Goal: Task Accomplishment & Management: Manage account settings

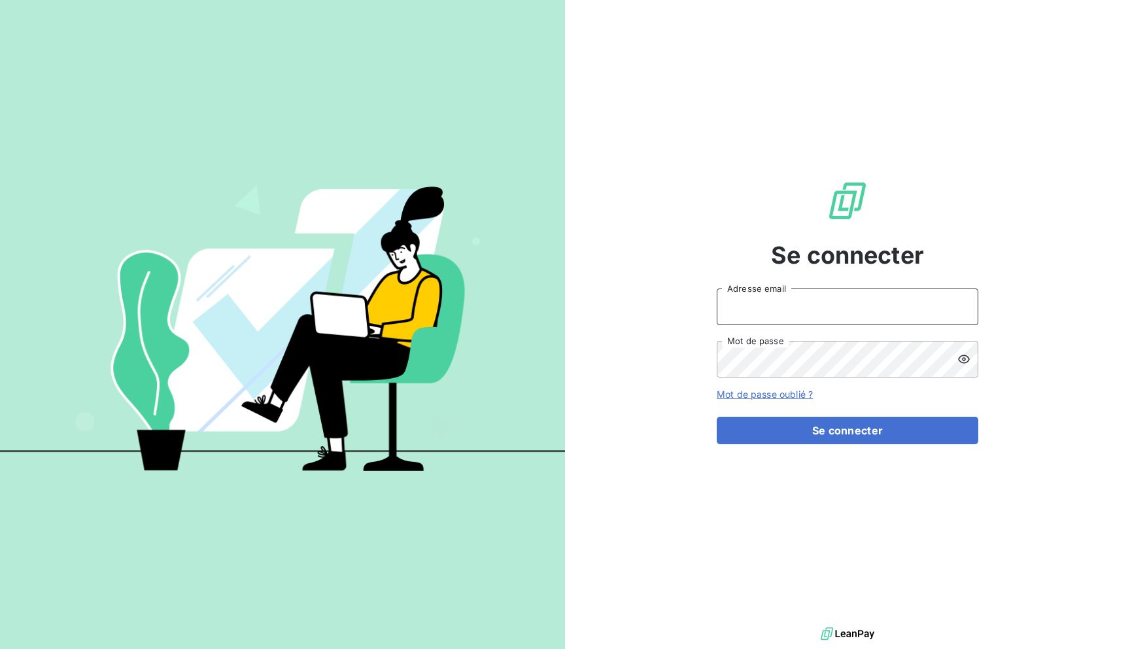
click at [772, 298] on input "Adresse email" at bounding box center [848, 306] width 262 height 37
click at [824, 300] on input "admin@newcliptechnics" at bounding box center [848, 306] width 262 height 37
click at [808, 307] on input "admin@newcliptechnics" at bounding box center [848, 306] width 262 height 37
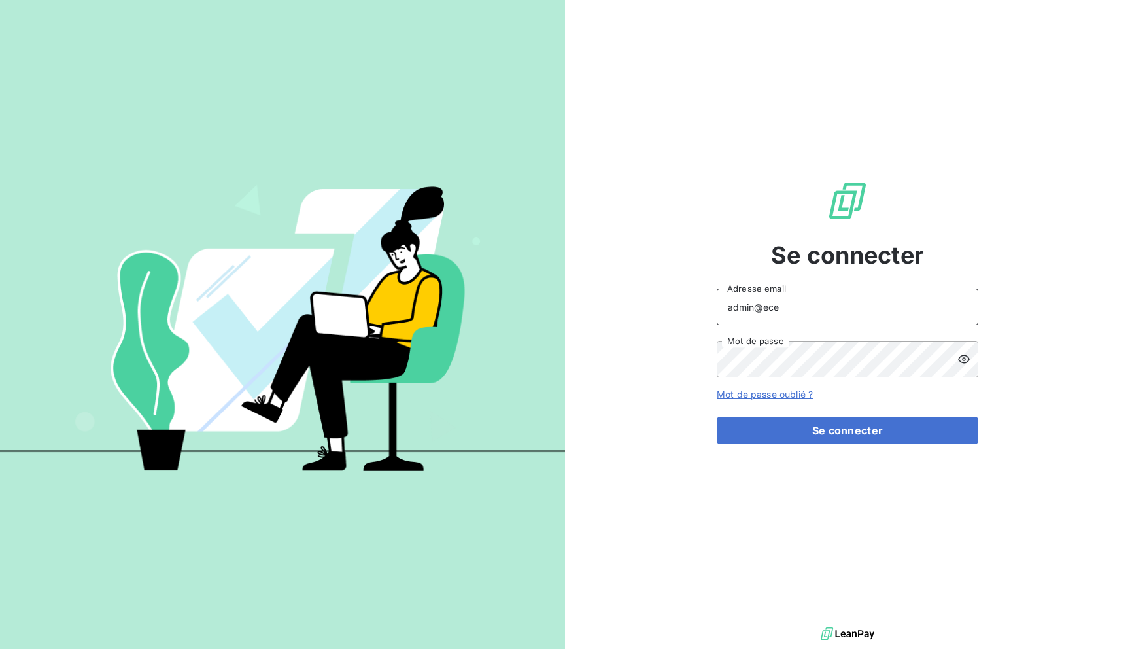
type input "admin@ece"
click at [717, 417] on button "Se connecter" at bounding box center [848, 430] width 262 height 27
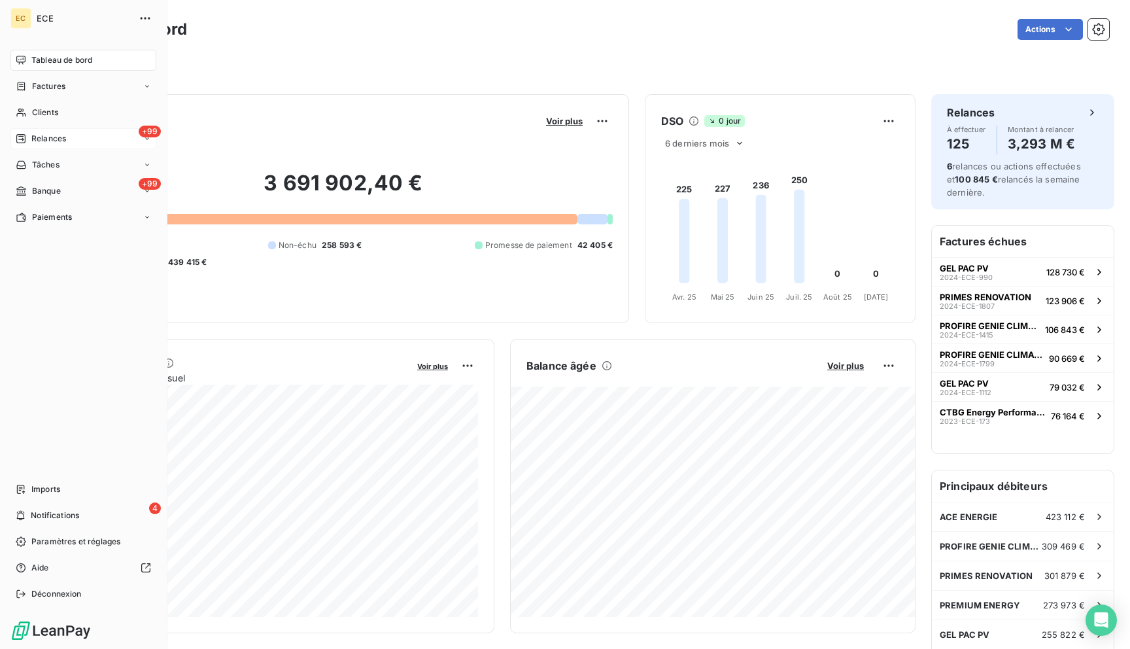
click at [33, 138] on span "Relances" at bounding box center [48, 139] width 35 height 12
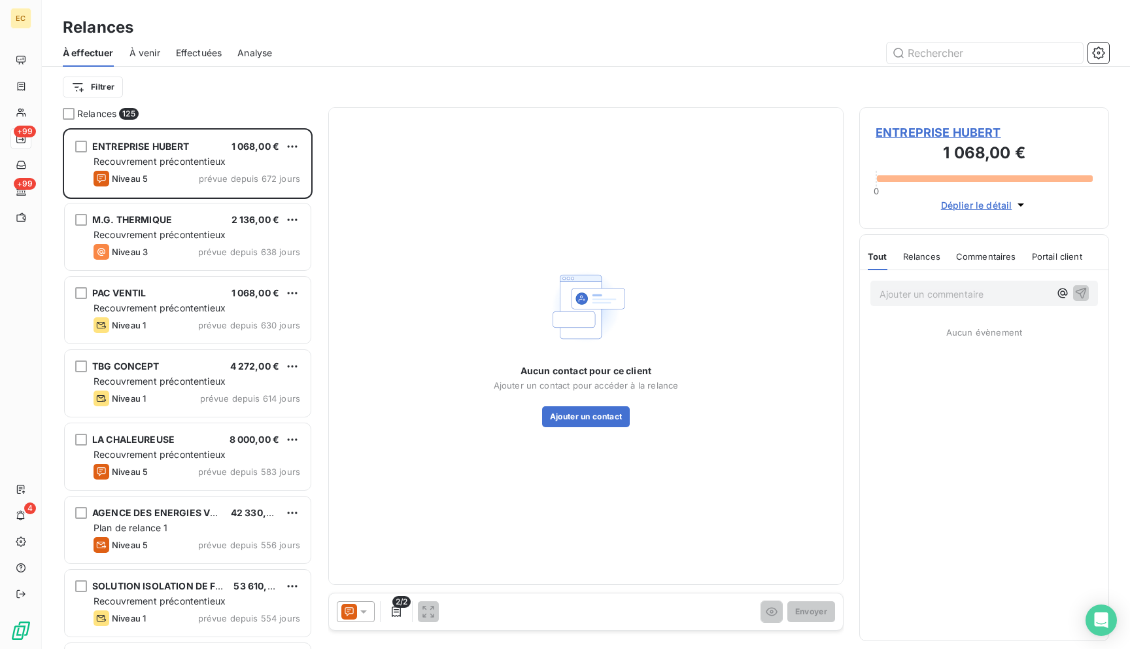
scroll to position [520, 250]
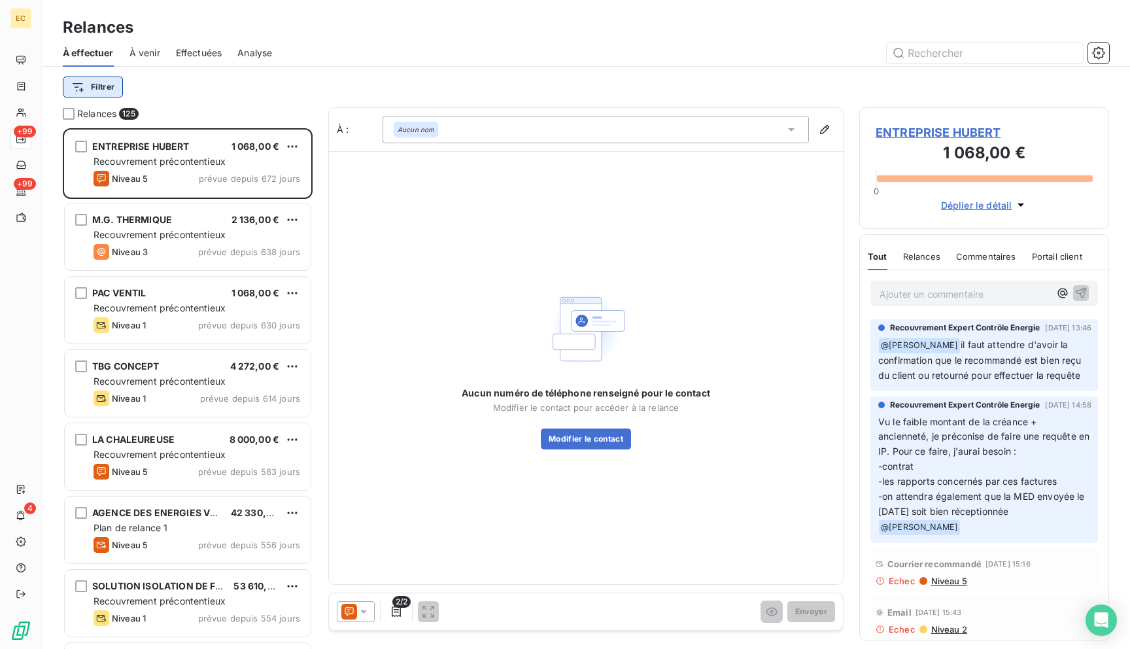
click at [108, 80] on html "EC +99 +99 4 Relances À effectuer À venir Effectuées Analyse Filtrer Relances 1…" at bounding box center [565, 324] width 1130 height 649
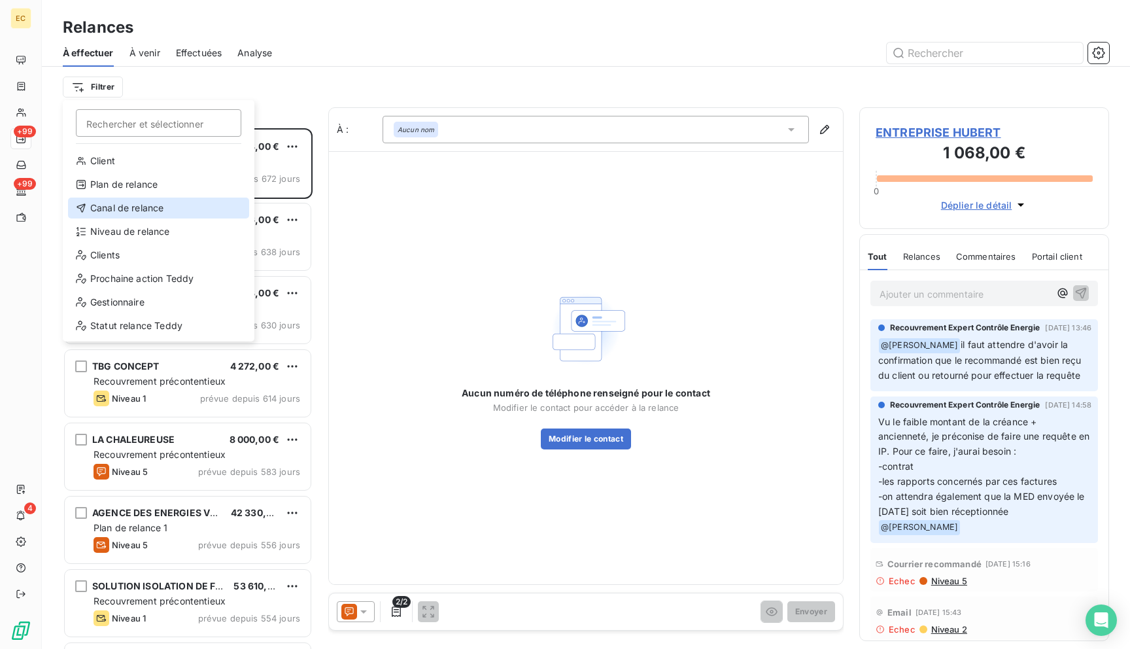
click at [131, 207] on div "Canal de relance" at bounding box center [158, 207] width 181 height 21
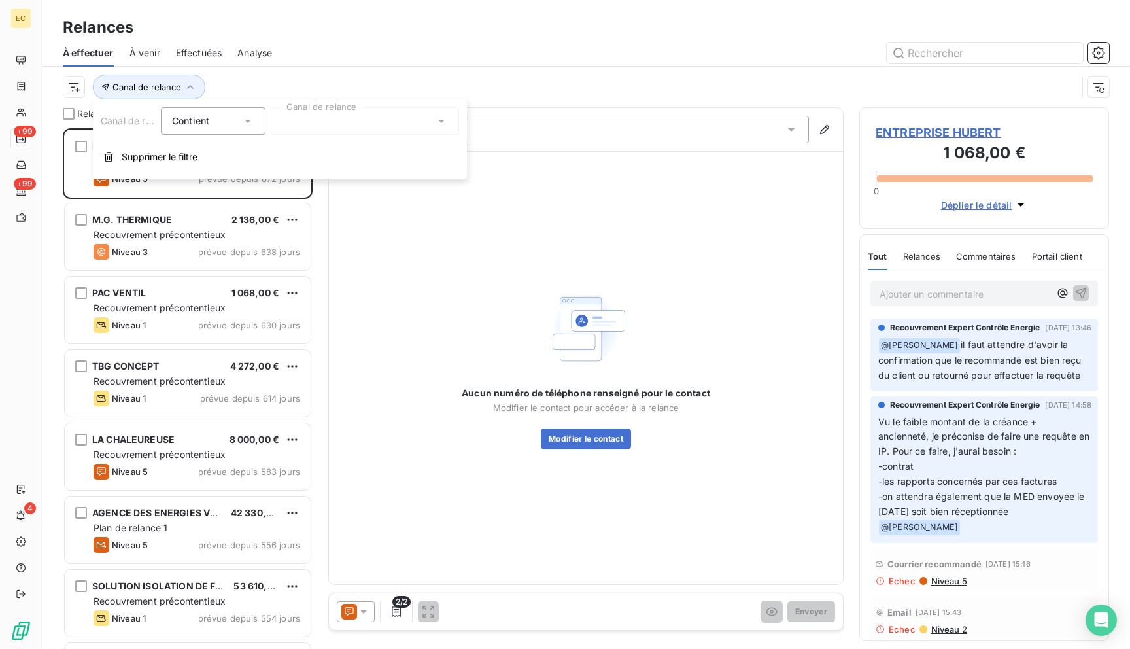
click at [303, 129] on div at bounding box center [365, 120] width 188 height 27
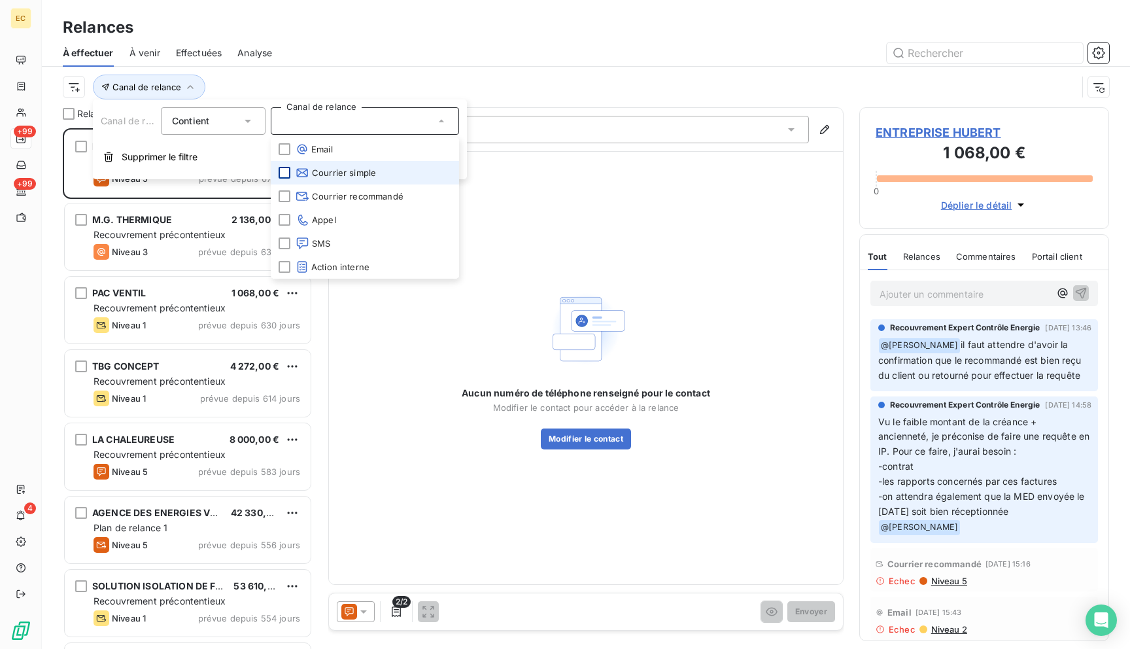
click at [282, 173] on div at bounding box center [285, 173] width 12 height 12
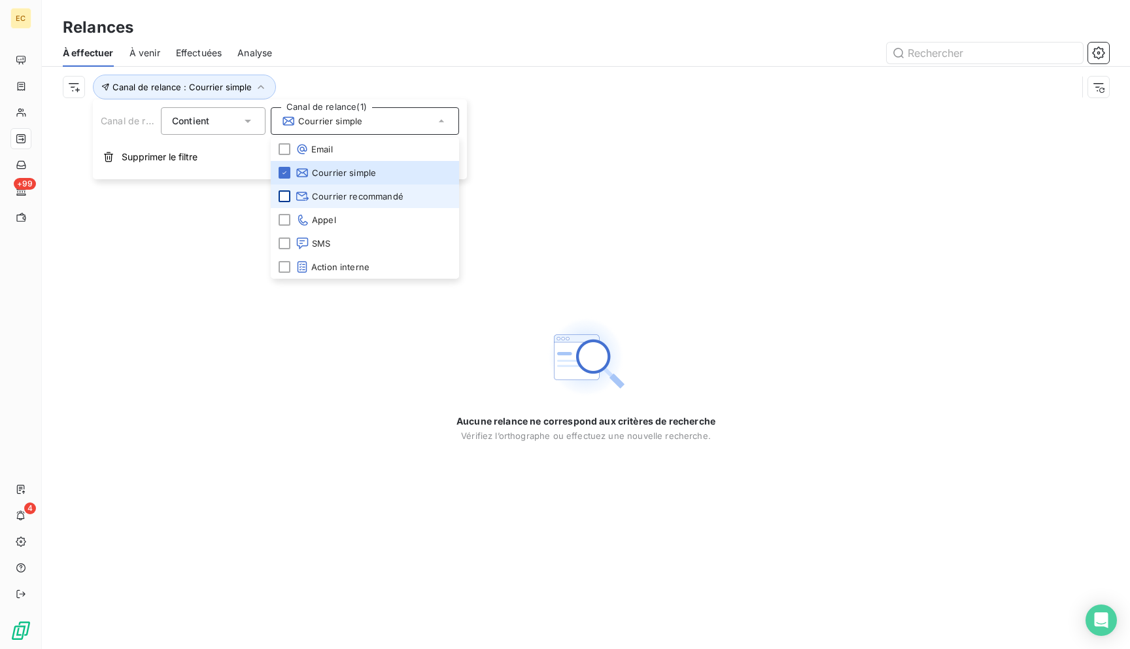
click at [282, 190] on div at bounding box center [285, 196] width 12 height 12
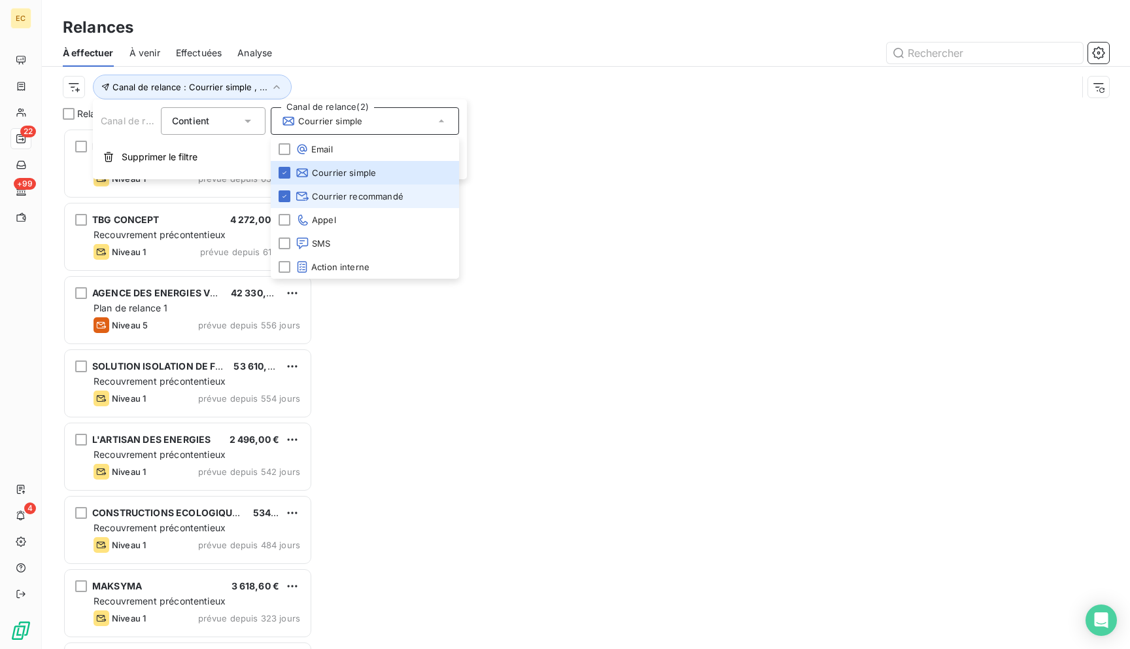
scroll to position [520, 250]
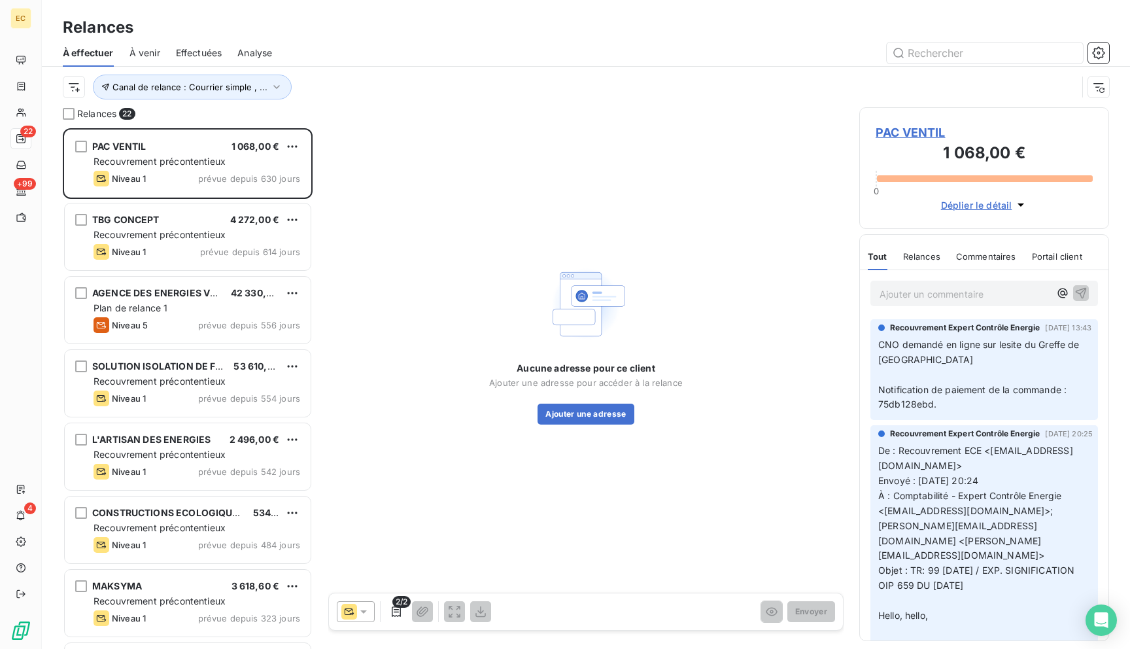
click at [381, 81] on div "Canal de relance : Courrier simple , ..." at bounding box center [570, 87] width 1014 height 25
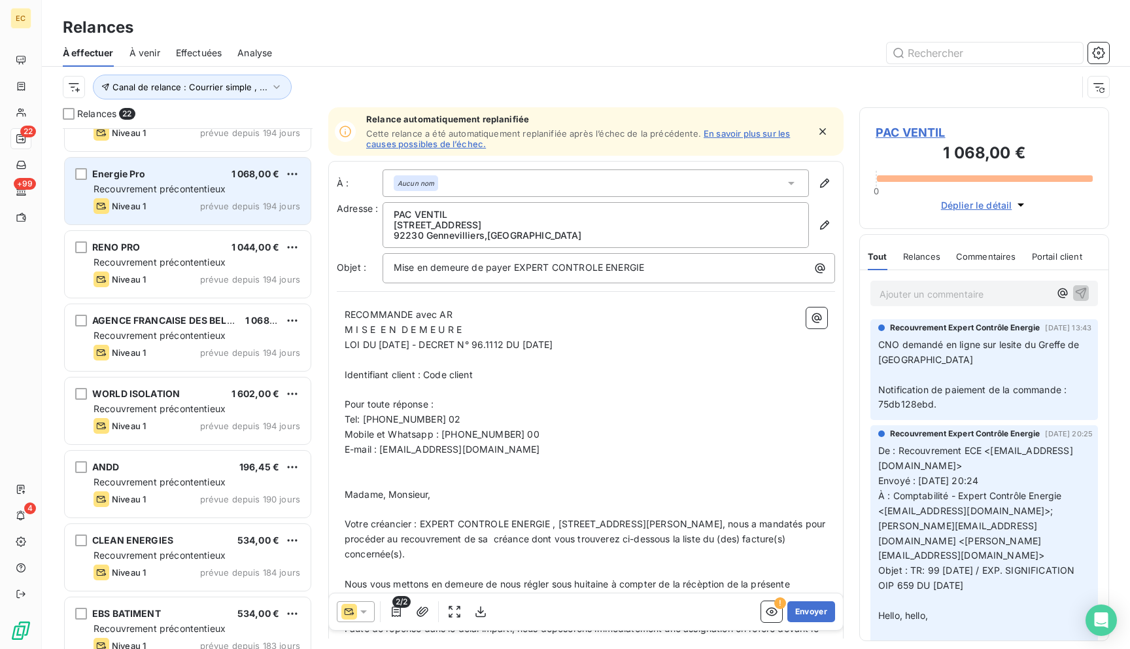
scroll to position [845, 0]
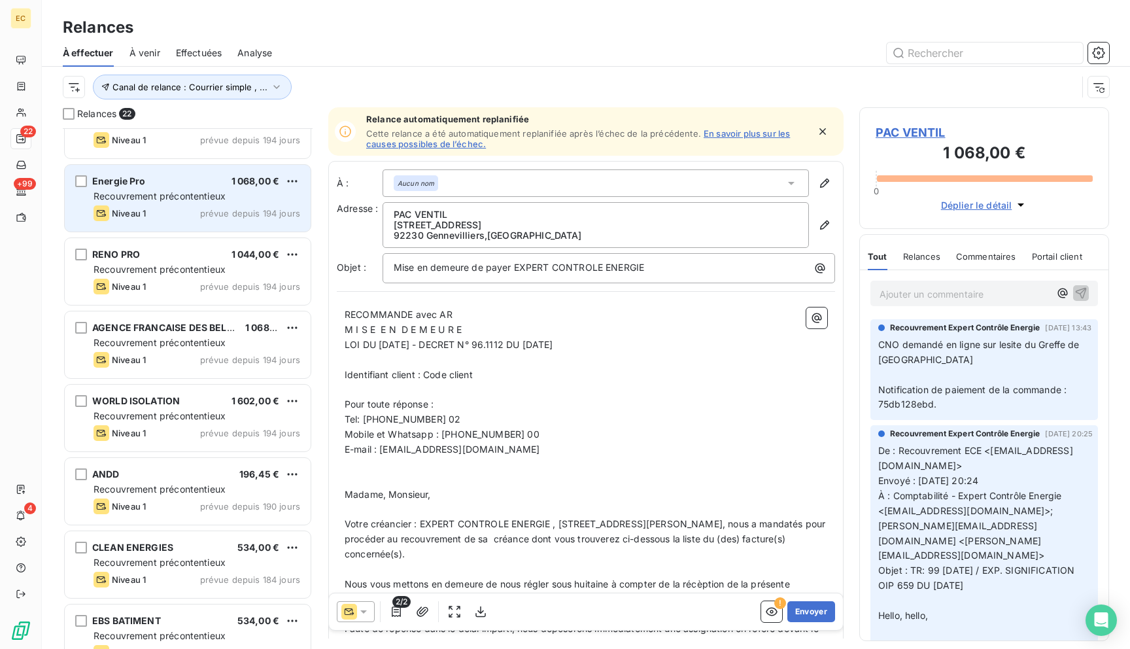
click at [199, 194] on span "Recouvrement précontentieux" at bounding box center [160, 195] width 132 height 11
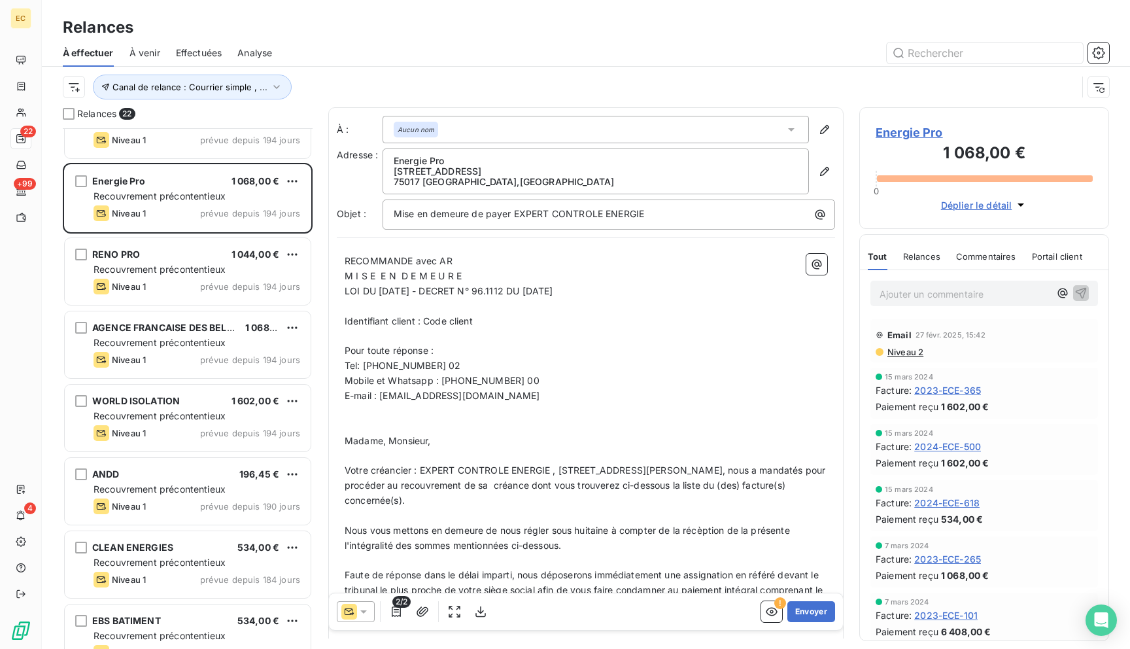
click at [639, 269] on p "M I S E E N D E M E U R E" at bounding box center [586, 276] width 483 height 15
click at [770, 609] on icon "button" at bounding box center [771, 611] width 13 height 13
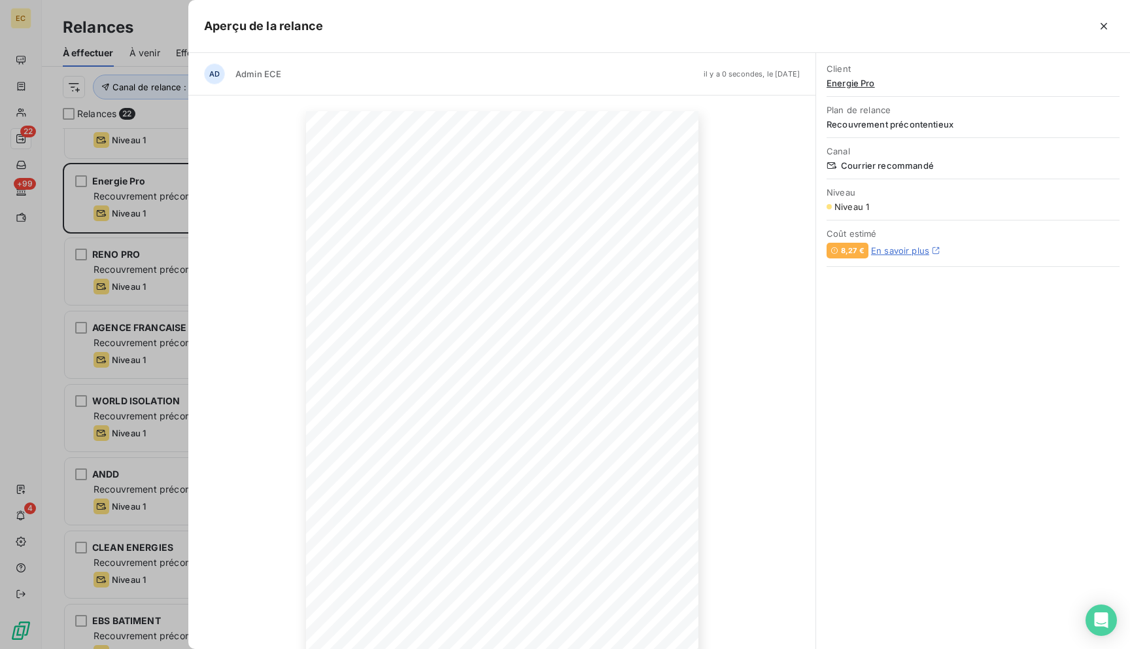
click at [149, 348] on div at bounding box center [565, 324] width 1130 height 649
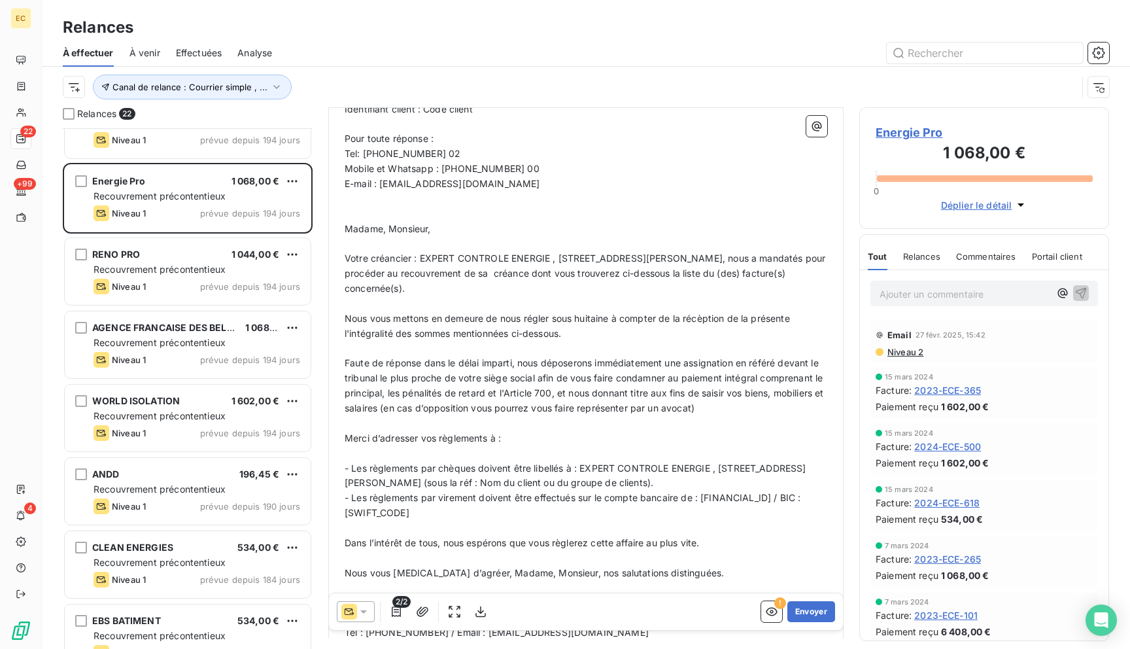
scroll to position [160, 0]
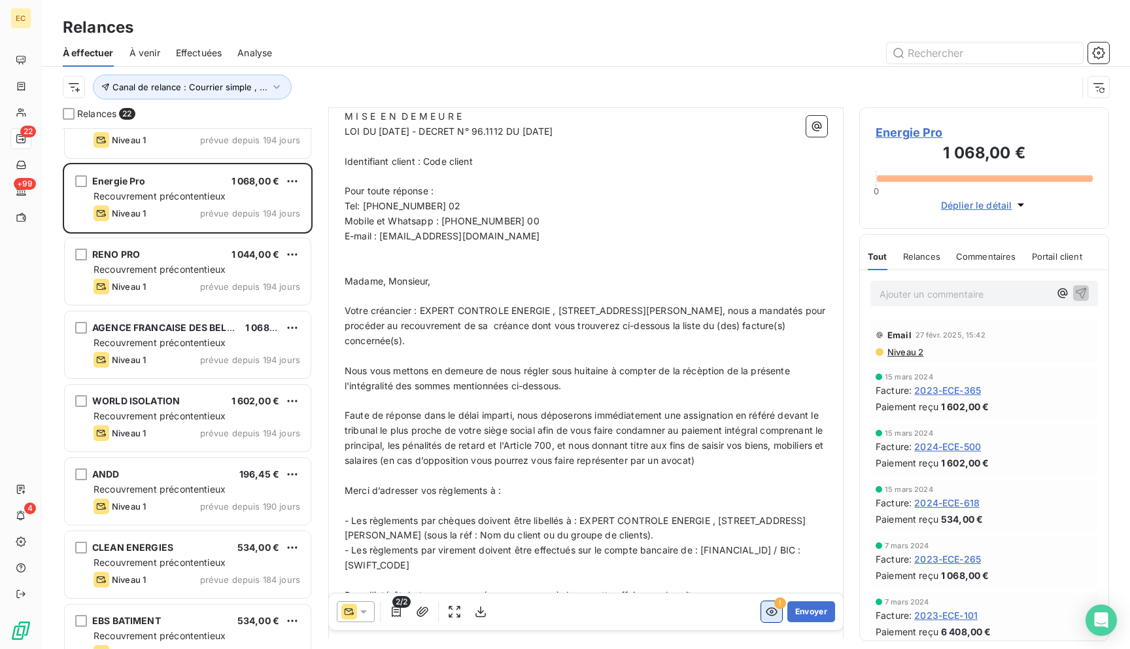
click at [770, 612] on icon "button" at bounding box center [772, 611] width 12 height 9
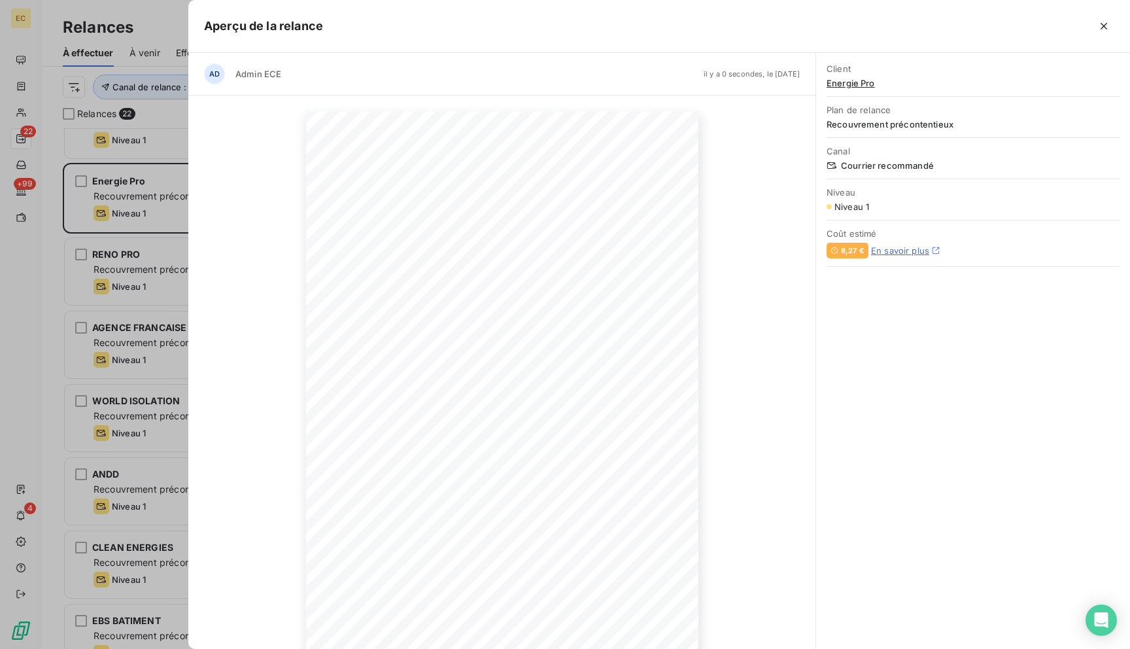
click at [162, 269] on div at bounding box center [565, 324] width 1130 height 649
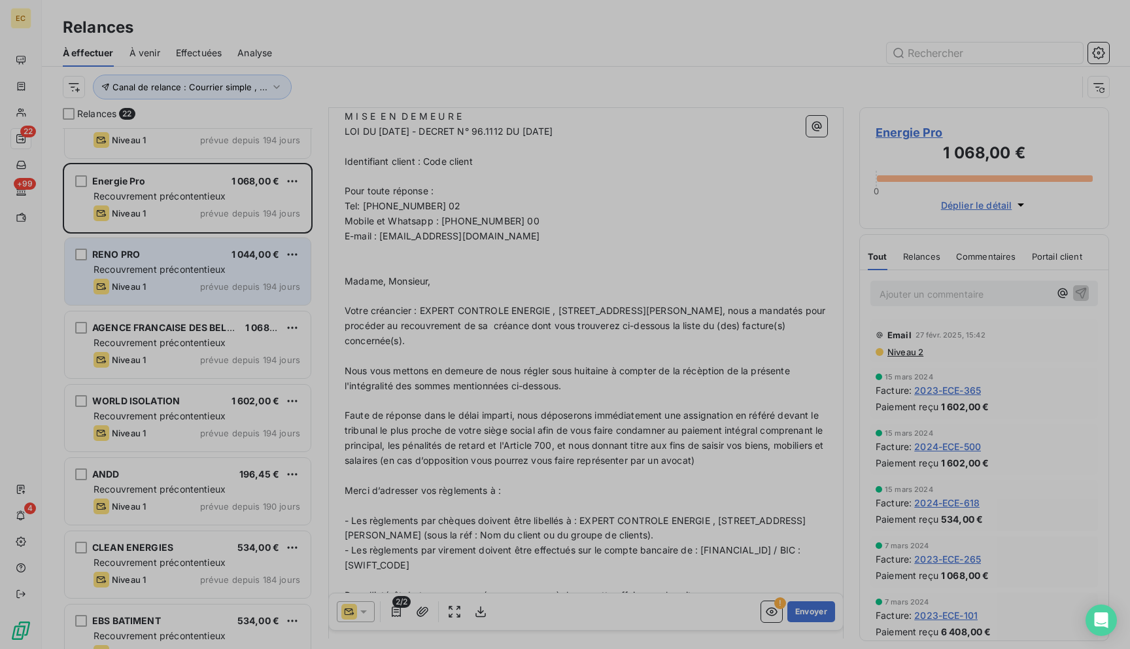
click at [182, 266] on span "Recouvrement précontentieux" at bounding box center [160, 269] width 132 height 11
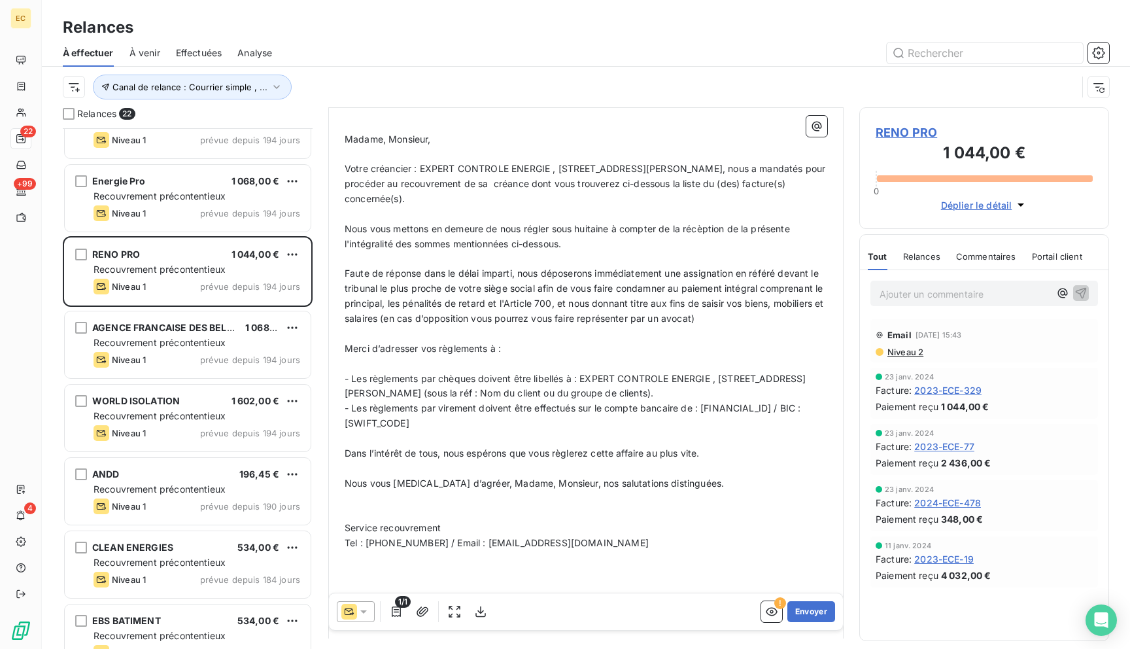
scroll to position [423, 0]
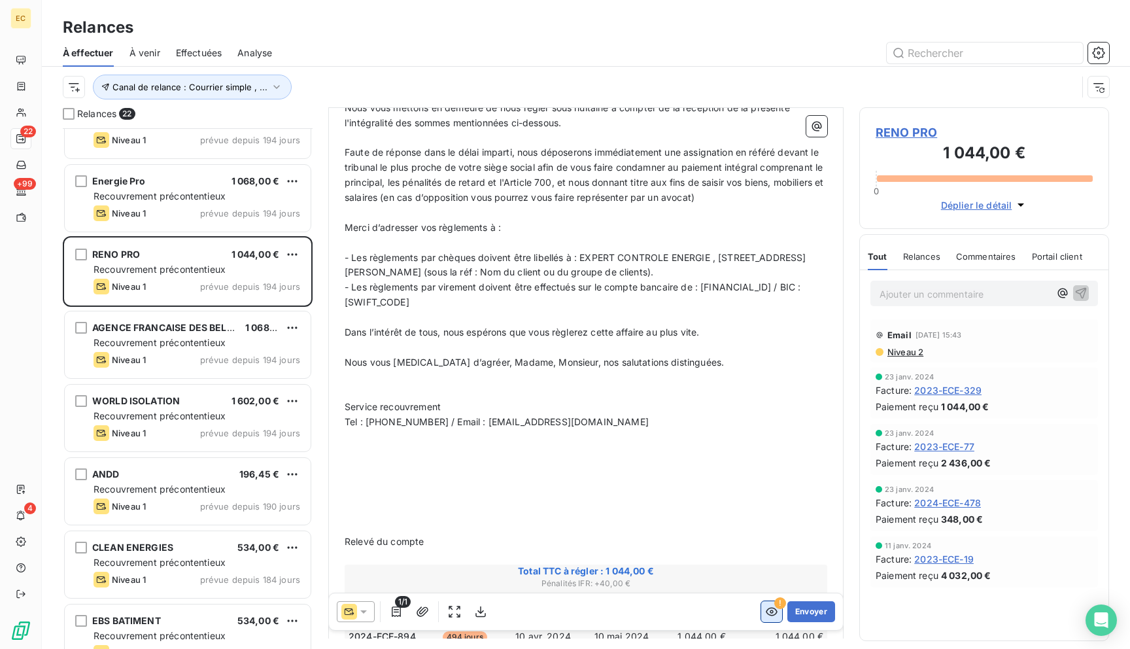
click at [770, 613] on icon "button" at bounding box center [771, 611] width 13 height 13
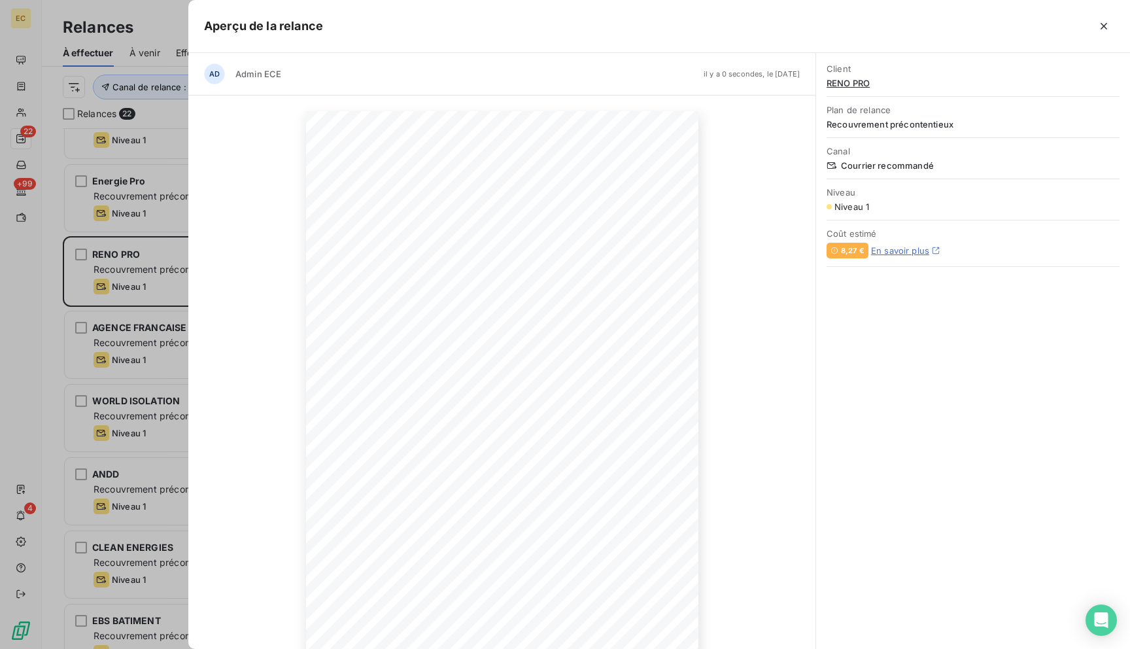
click at [167, 445] on div at bounding box center [565, 324] width 1130 height 649
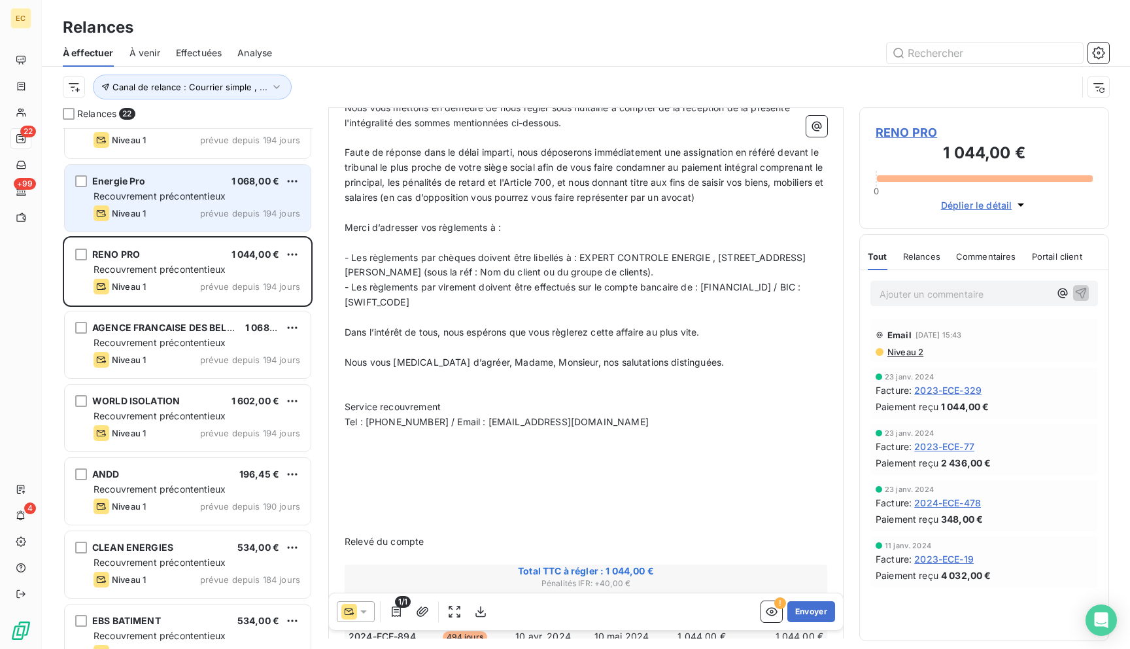
click at [208, 209] on span "prévue depuis 194 jours" at bounding box center [250, 213] width 100 height 10
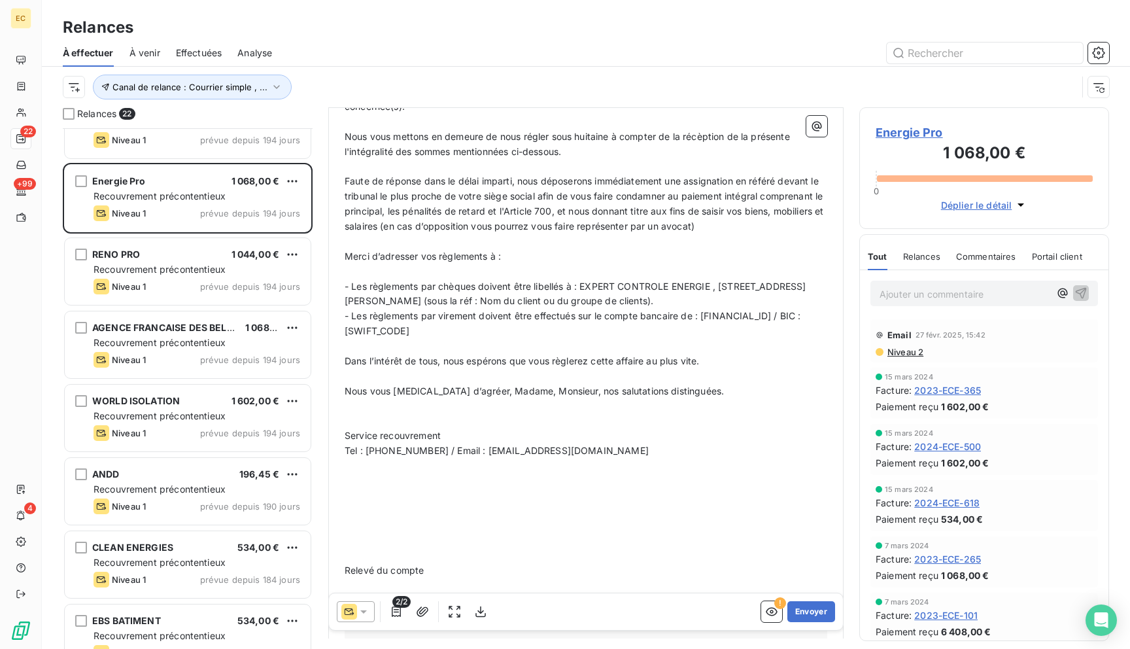
scroll to position [600, 0]
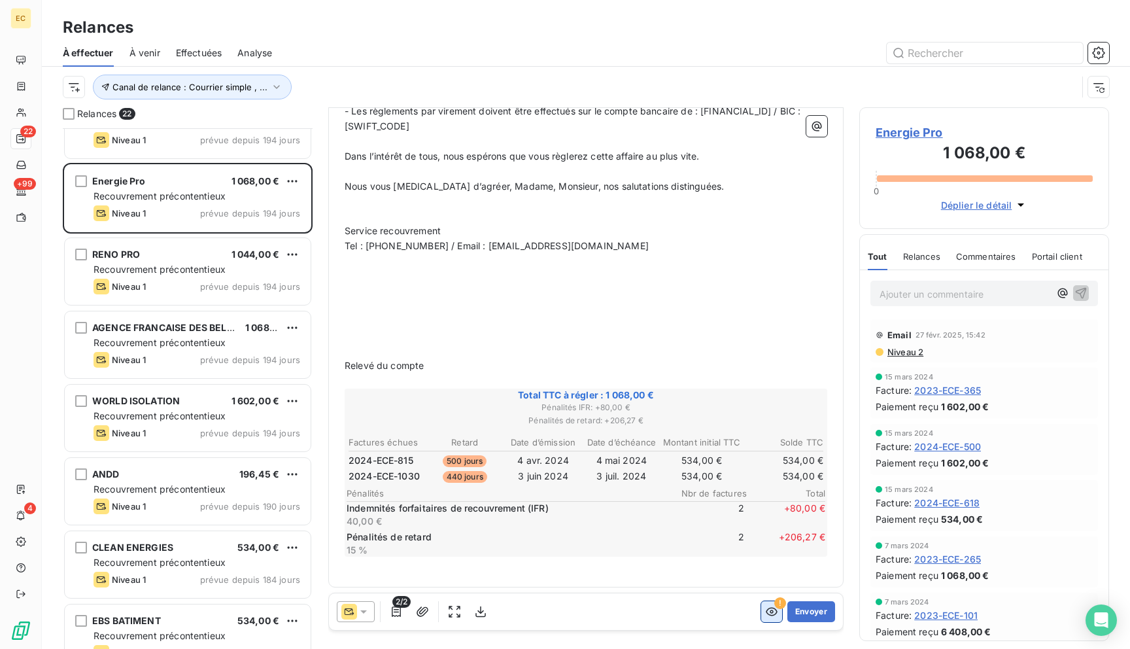
click at [772, 617] on button "button" at bounding box center [771, 611] width 21 height 21
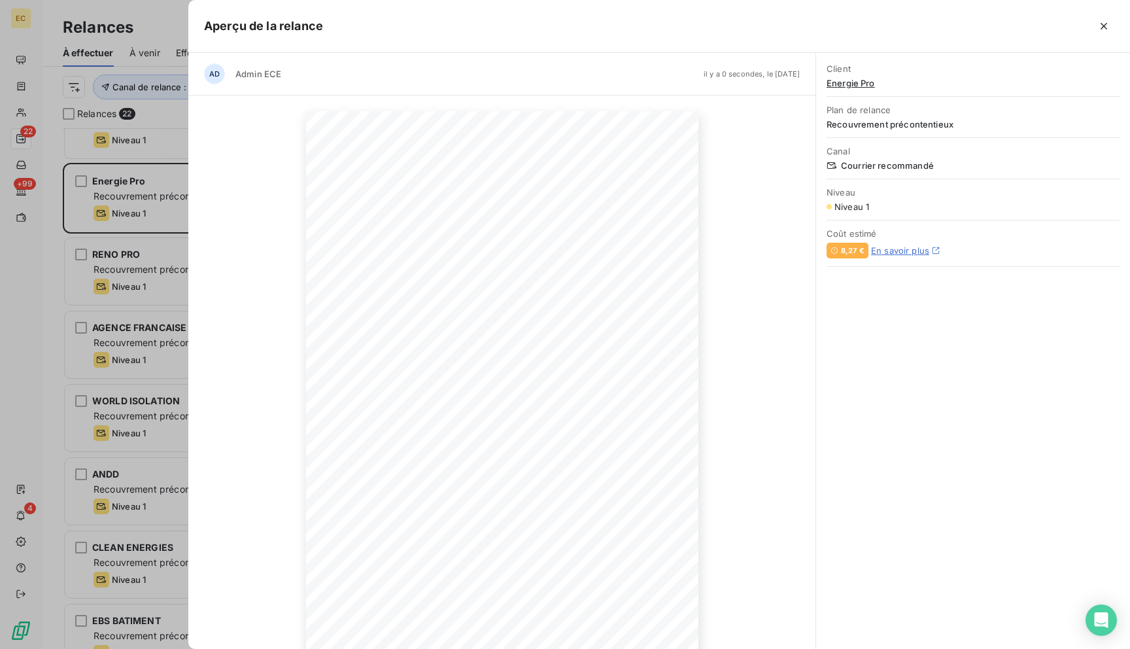
click at [137, 254] on div at bounding box center [565, 324] width 1130 height 649
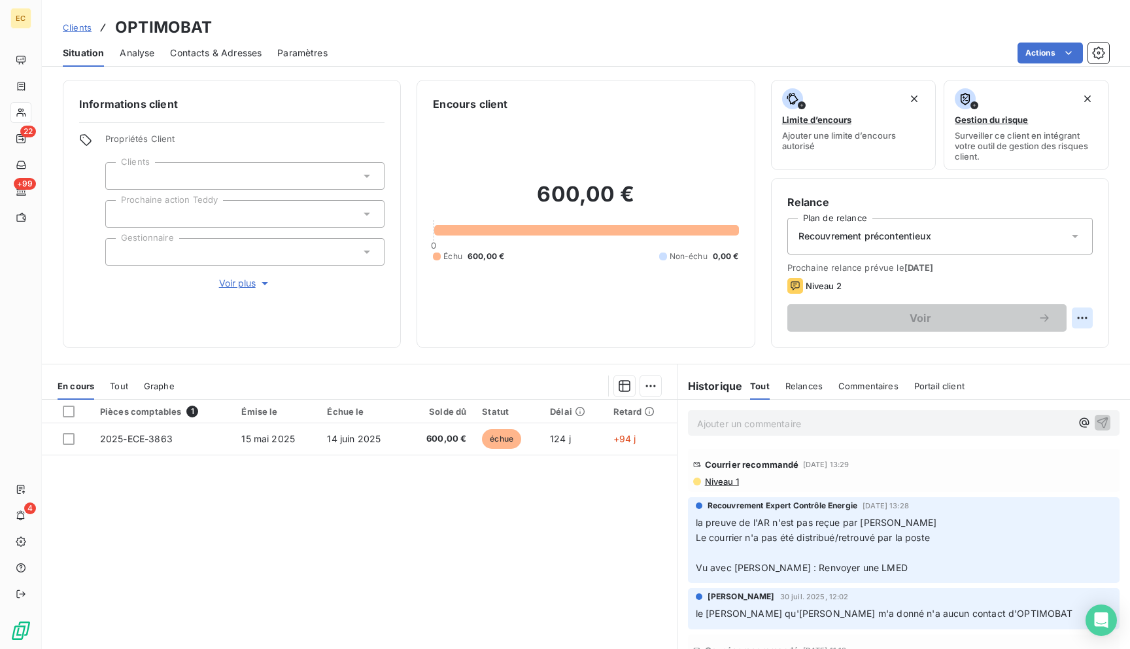
click at [1077, 319] on html "EC 22 +99 4 Clients OPTIMOBAT Situation Analyse Contacts & Adresses Paramètres …" at bounding box center [565, 324] width 1130 height 649
click at [1077, 228] on div "Recouvrement précontentieux" at bounding box center [939, 236] width 305 height 37
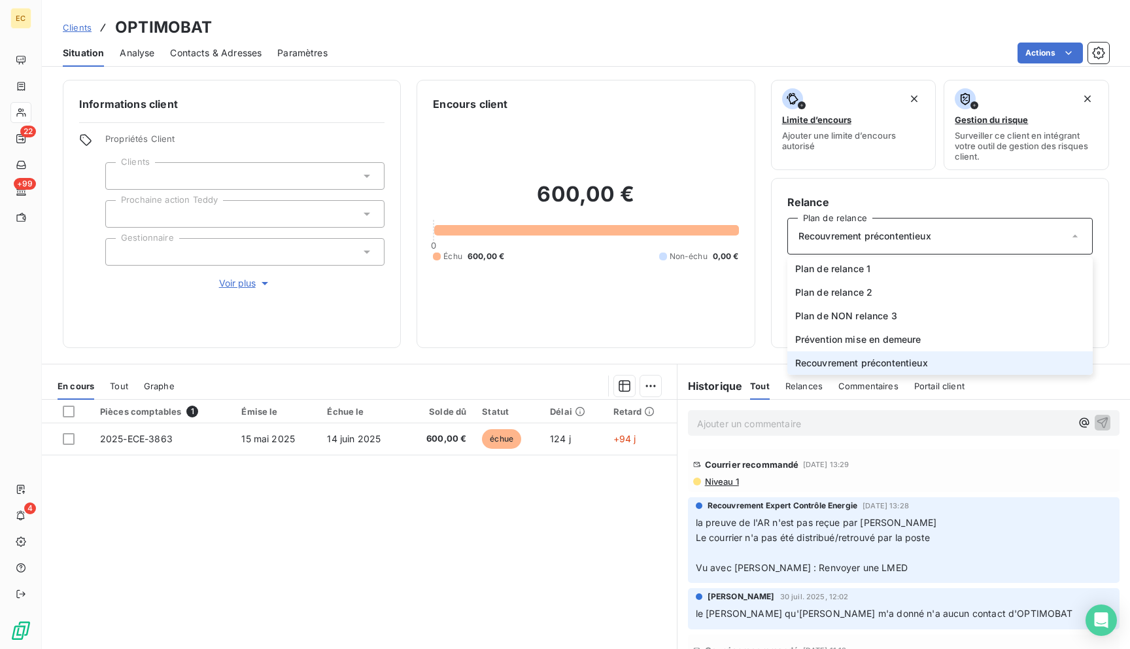
click at [1077, 228] on div "Recouvrement précontentieux" at bounding box center [939, 236] width 305 height 37
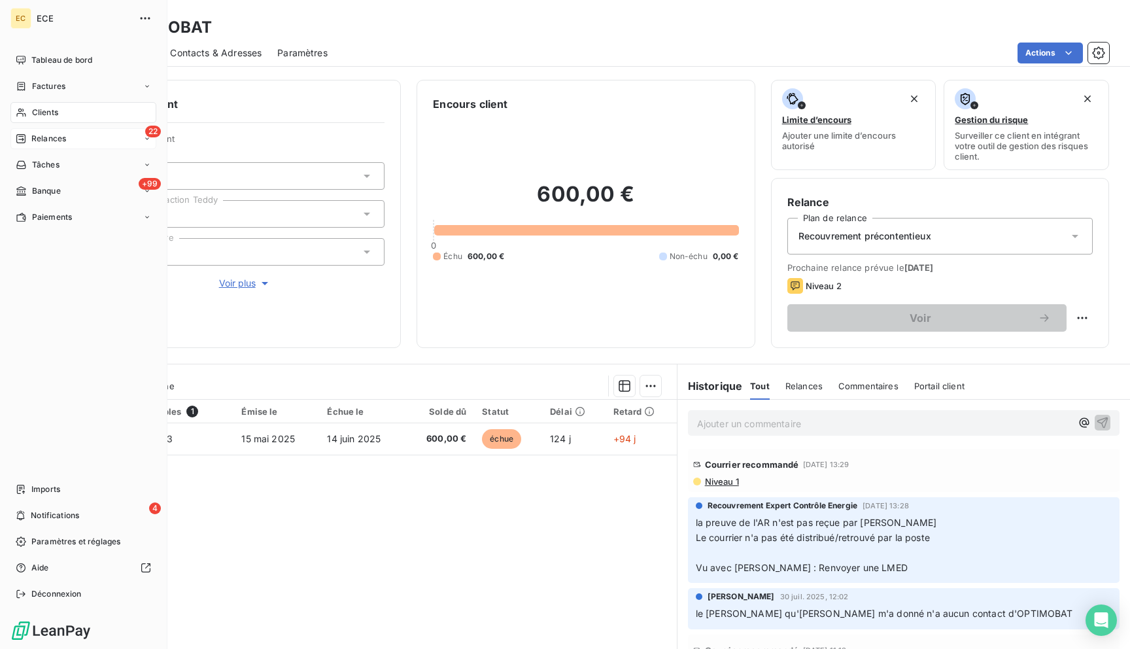
click at [39, 141] on span "Relances" at bounding box center [48, 139] width 35 height 12
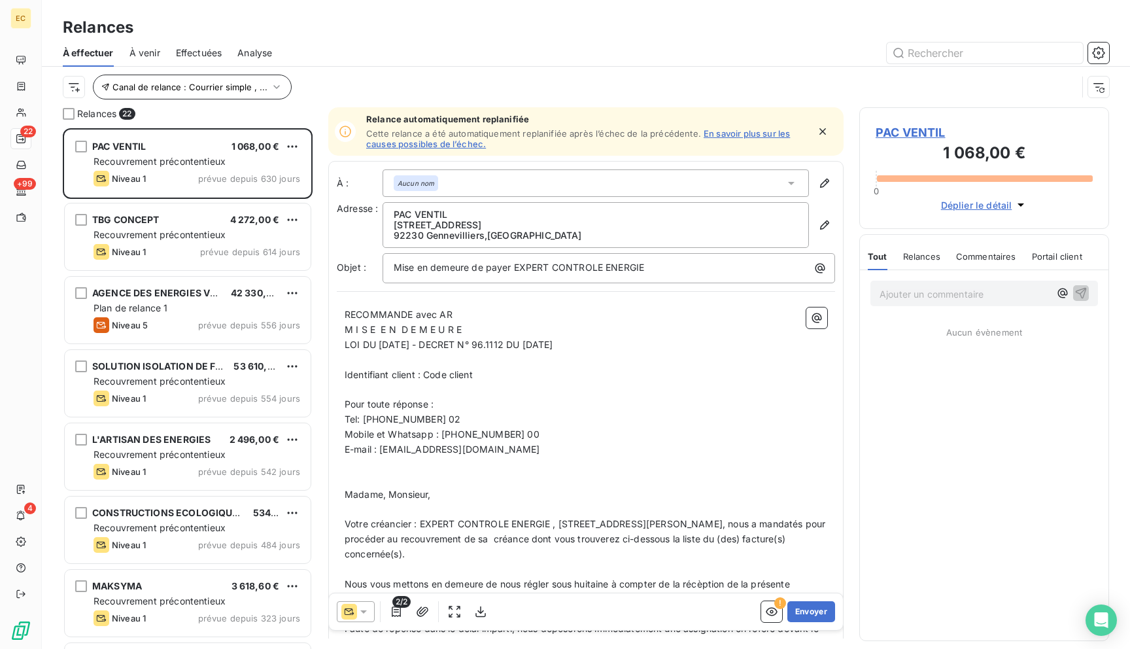
scroll to position [520, 250]
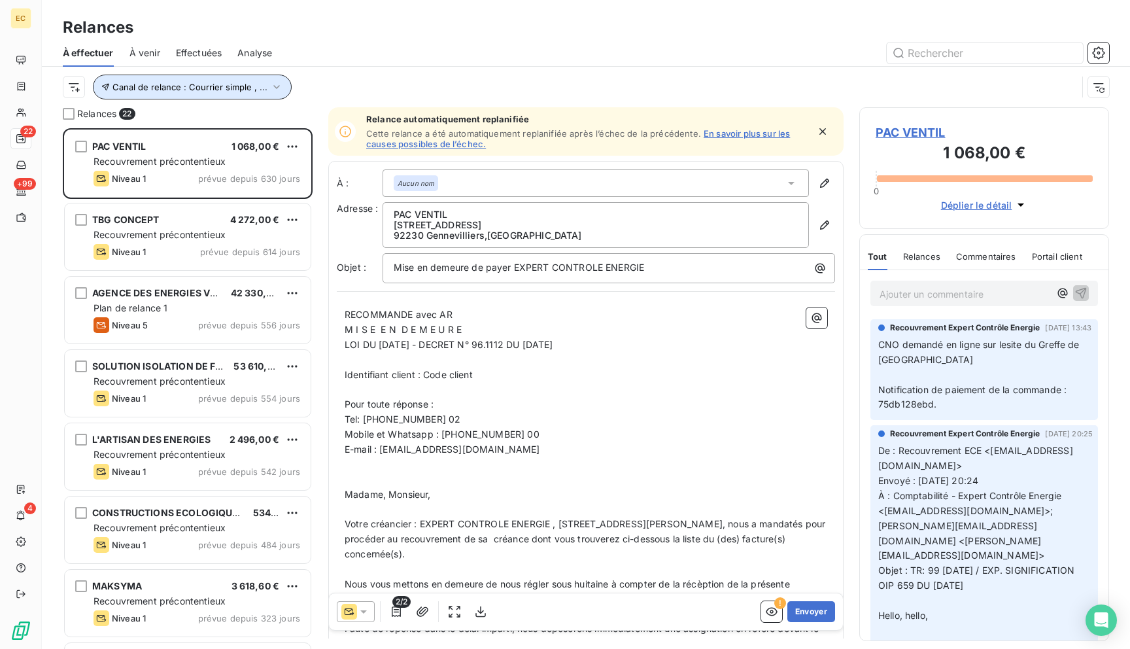
click at [169, 87] on span "Canal de relance : Courrier simple , ..." at bounding box center [189, 87] width 155 height 10
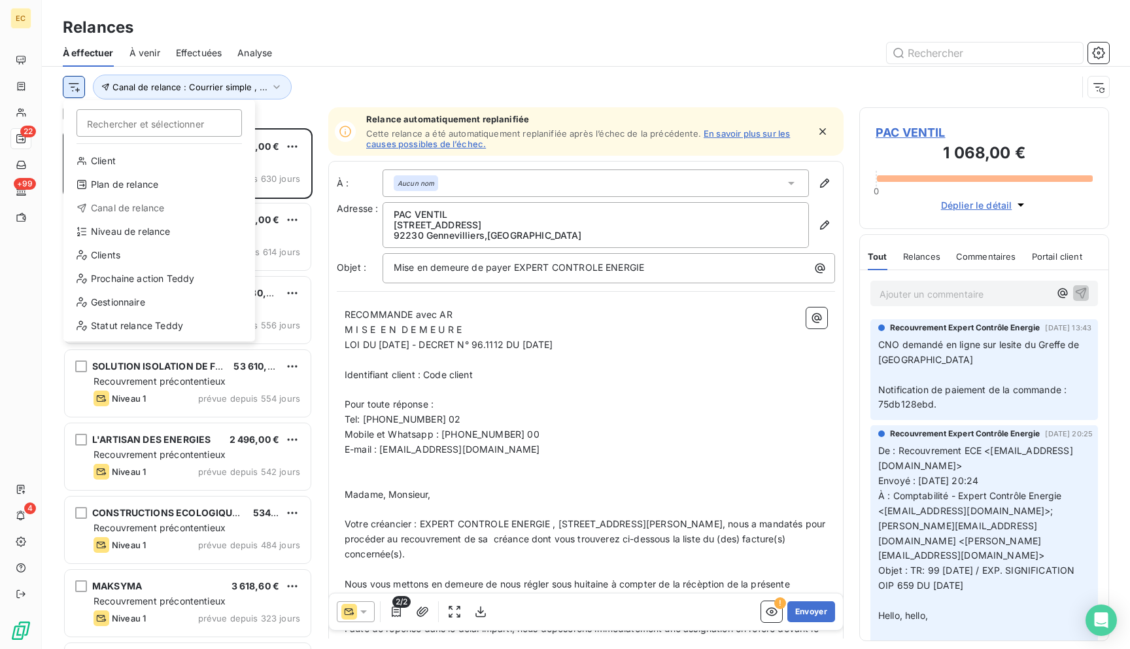
click at [75, 87] on html "EC 22 +99 4 Relances À effectuer À venir Effectuées Analyse Rechercher et sélec…" at bounding box center [565, 324] width 1130 height 649
click at [116, 164] on div "Client" at bounding box center [159, 160] width 181 height 21
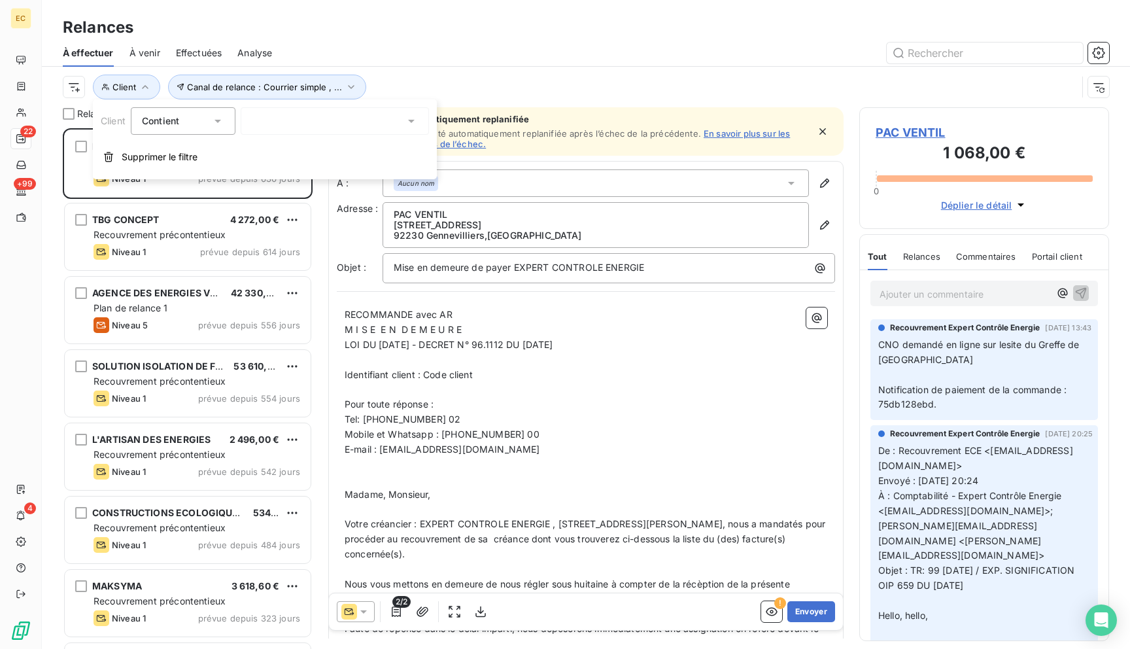
click at [296, 125] on div at bounding box center [335, 120] width 188 height 27
type input "optimo"
click at [254, 148] on div at bounding box center [254, 149] width 12 height 12
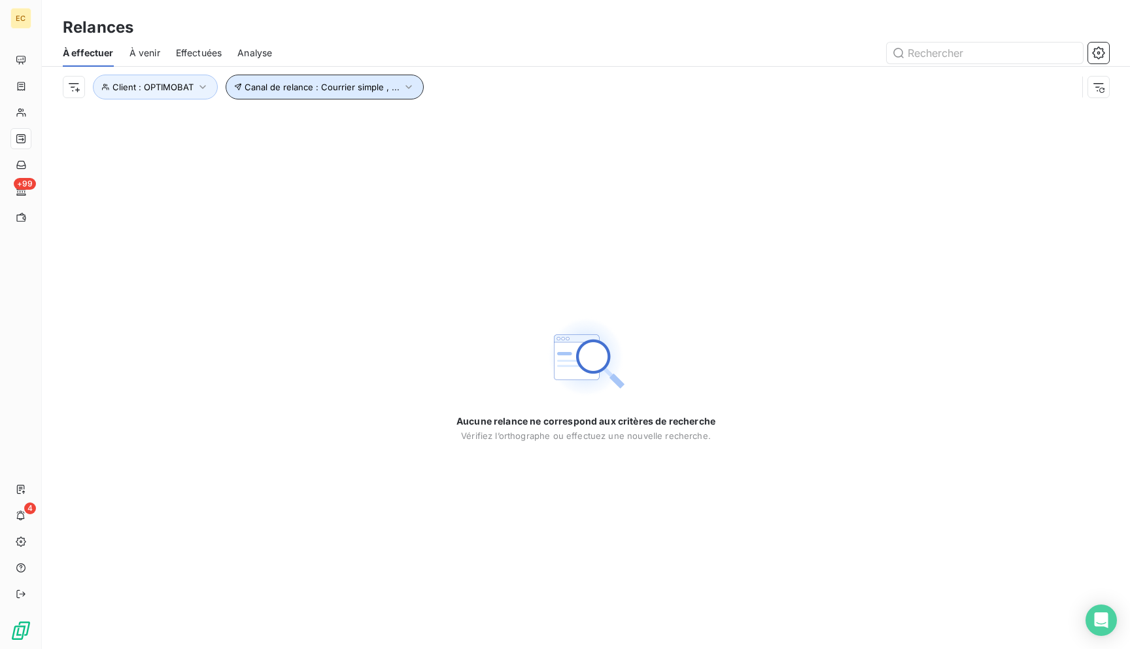
click at [260, 89] on span "Canal de relance : Courrier simple , ..." at bounding box center [322, 87] width 155 height 10
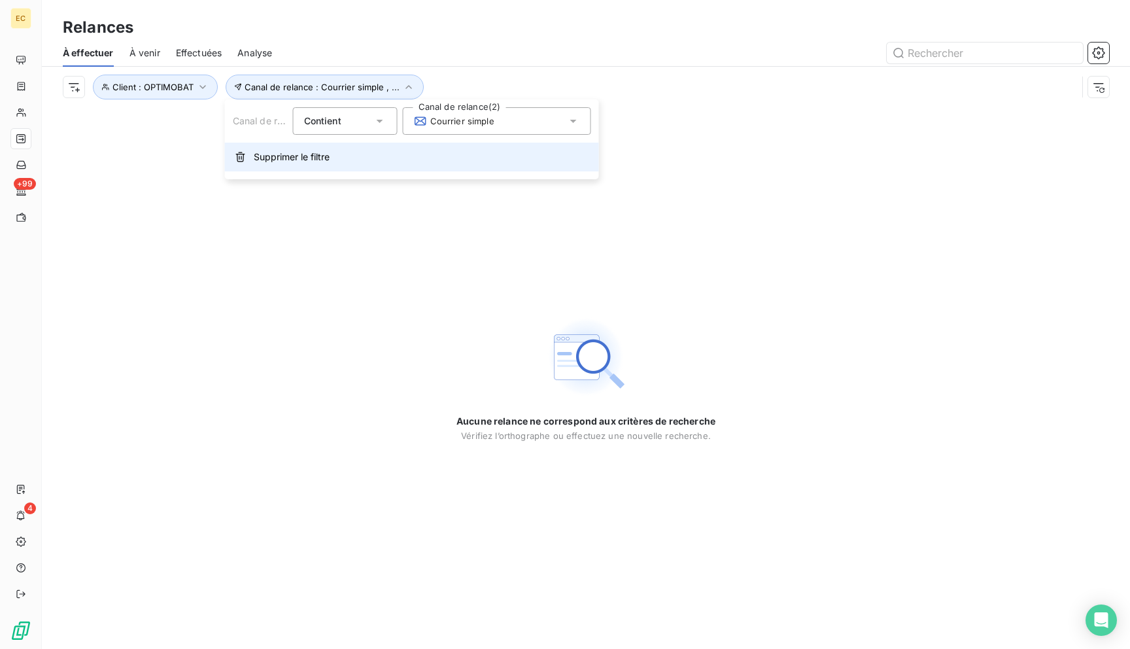
click at [279, 155] on span "Supprimer le filtre" at bounding box center [292, 156] width 76 height 13
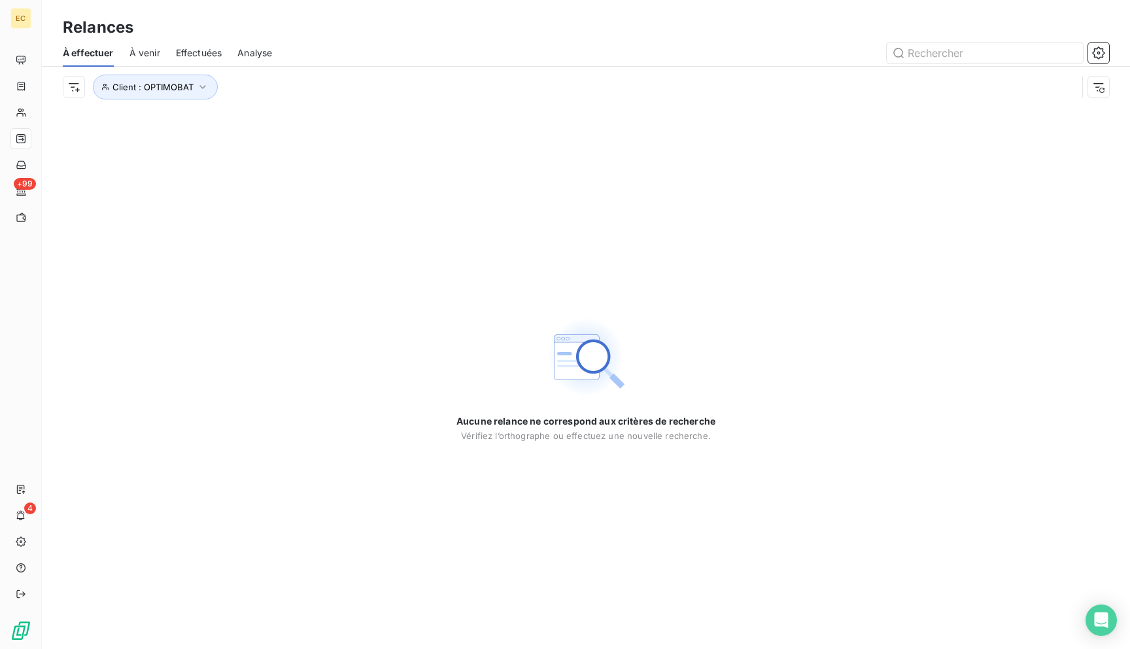
click at [204, 52] on span "Effectuées" at bounding box center [199, 52] width 46 height 13
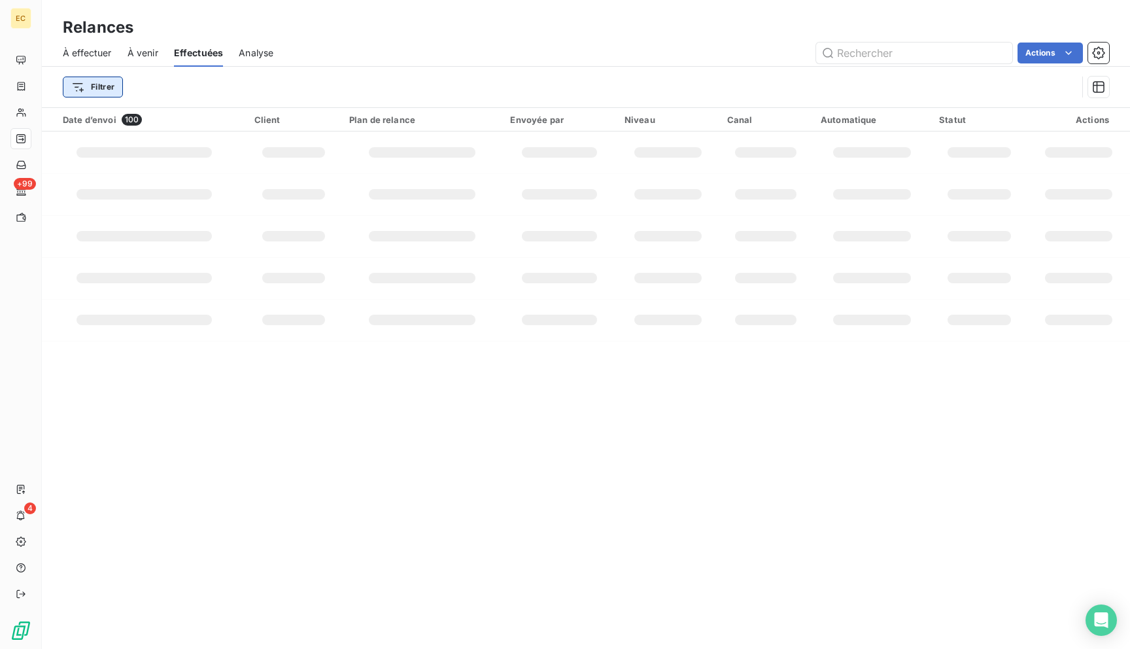
click at [112, 90] on html "EC +99 4 Relances À effectuer À venir Effectuées Analyse Actions Filtrer Date d…" at bounding box center [565, 324] width 1130 height 649
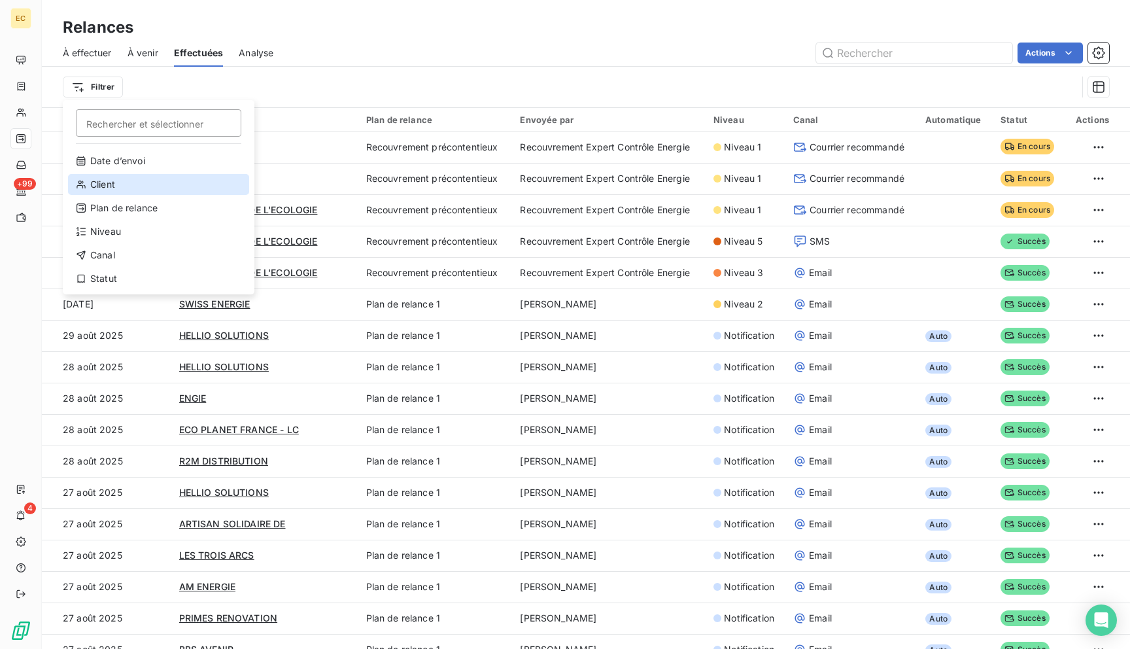
click at [105, 175] on div "Client" at bounding box center [158, 184] width 181 height 21
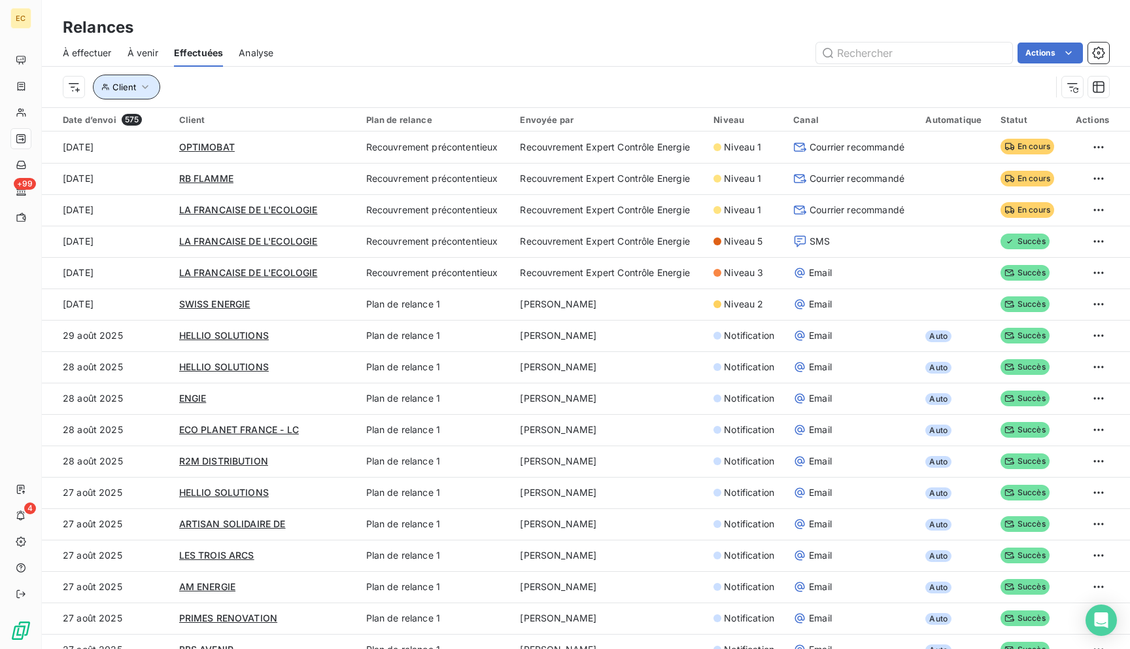
click at [145, 92] on icon "button" at bounding box center [145, 86] width 13 height 13
click at [279, 113] on div at bounding box center [335, 120] width 188 height 27
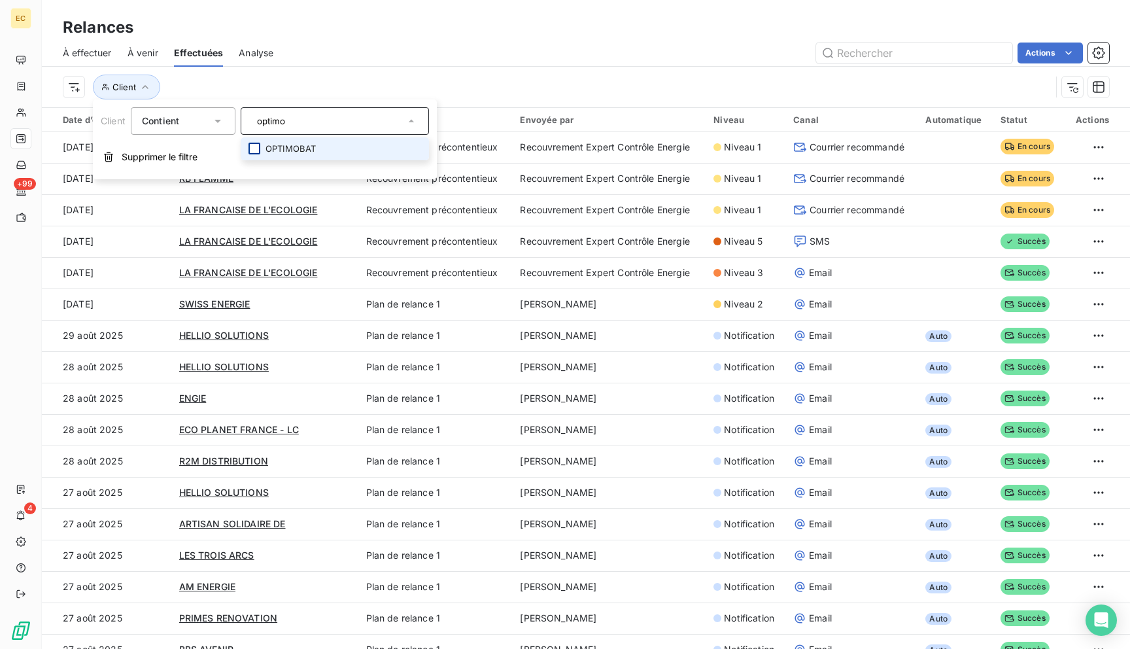
type input "optimo"
click at [251, 145] on div at bounding box center [254, 149] width 12 height 12
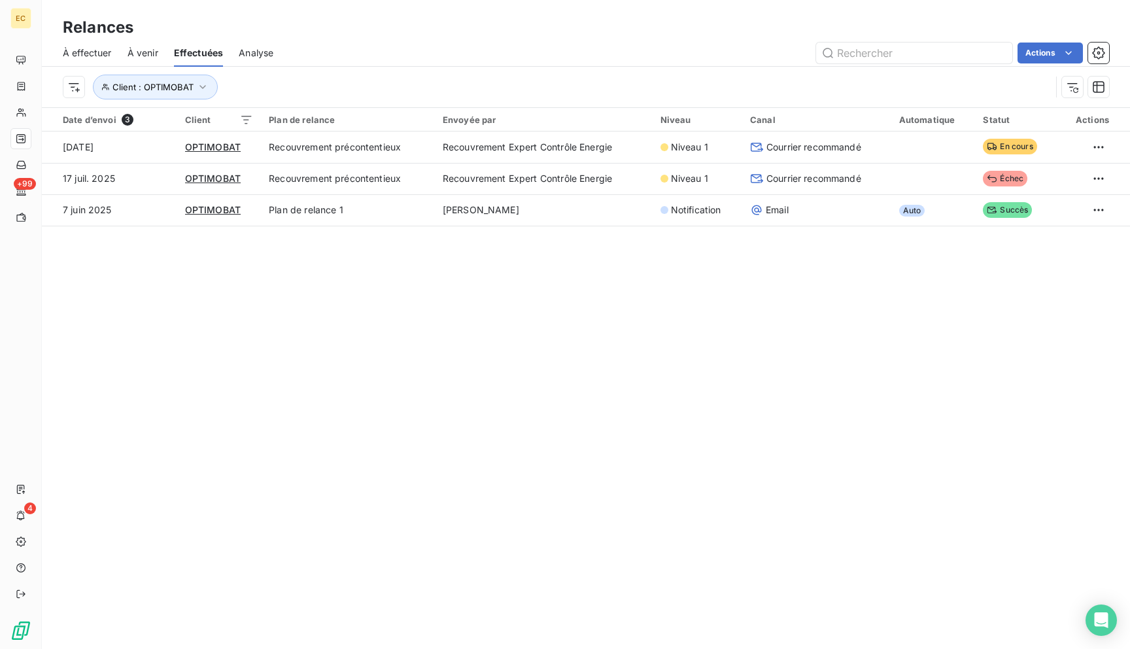
click at [305, 86] on div "Client : OPTIMOBAT" at bounding box center [557, 87] width 988 height 25
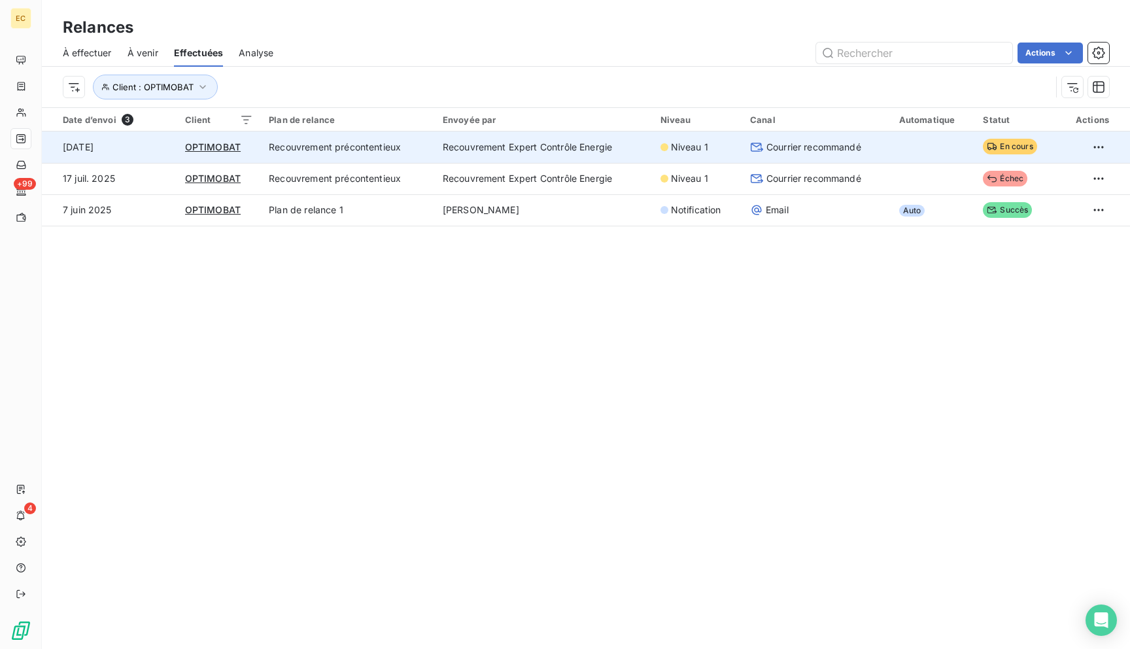
click at [891, 141] on td "Courrier recommandé" at bounding box center [816, 146] width 149 height 31
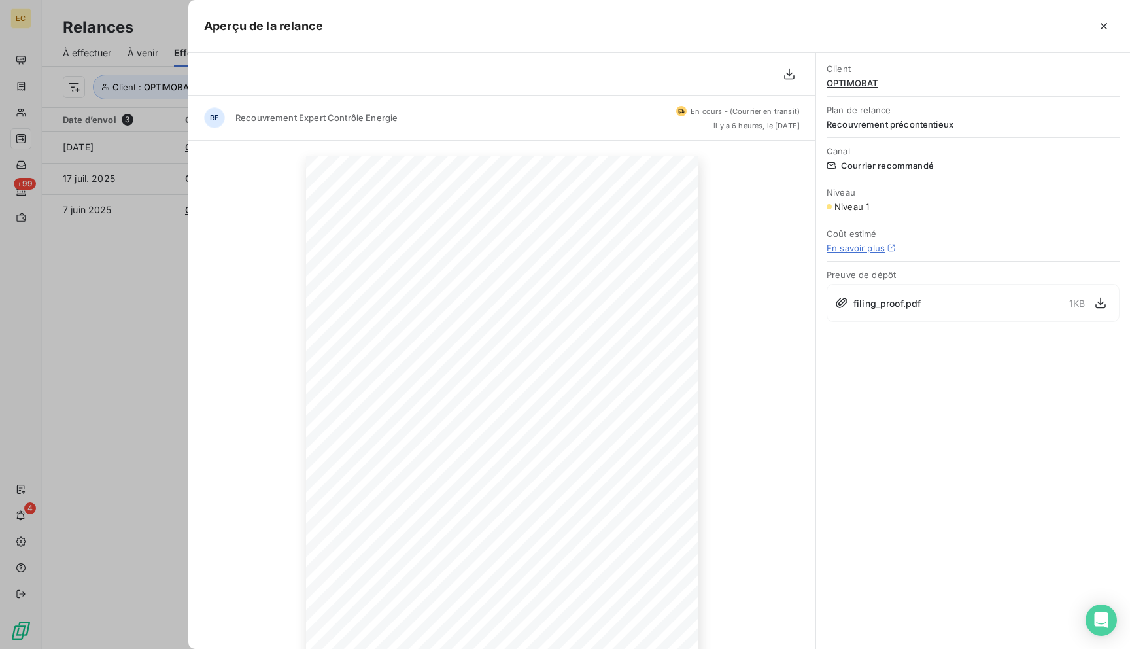
click at [139, 337] on div at bounding box center [565, 324] width 1130 height 649
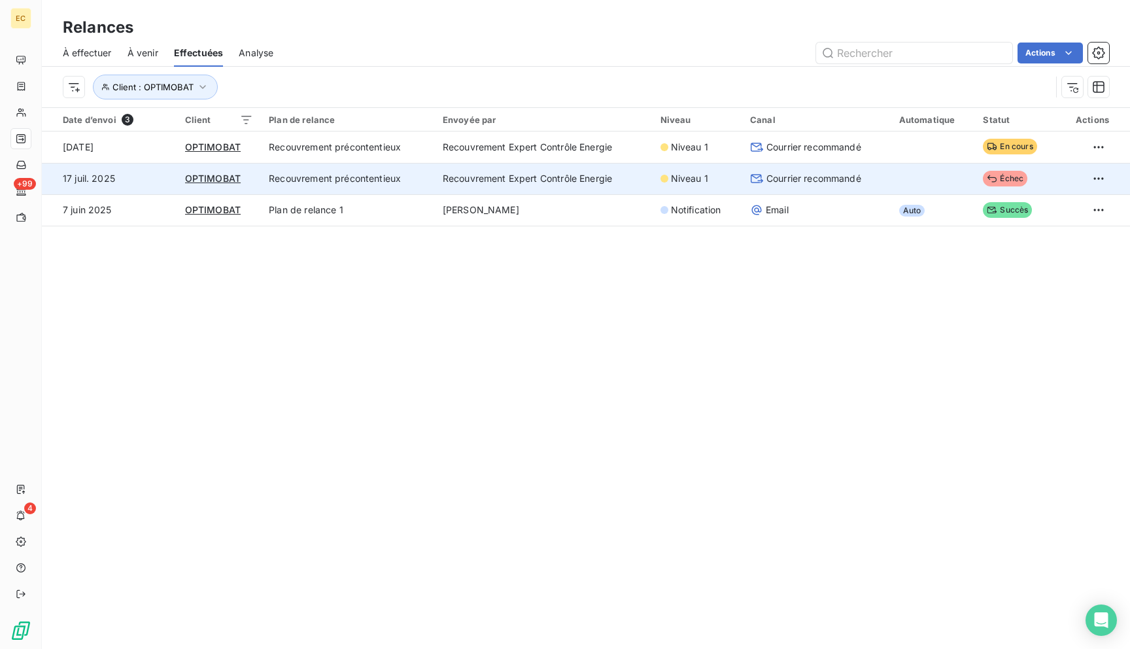
click at [604, 185] on td "Recouvrement Expert Contrôle Energie" at bounding box center [544, 178] width 218 height 31
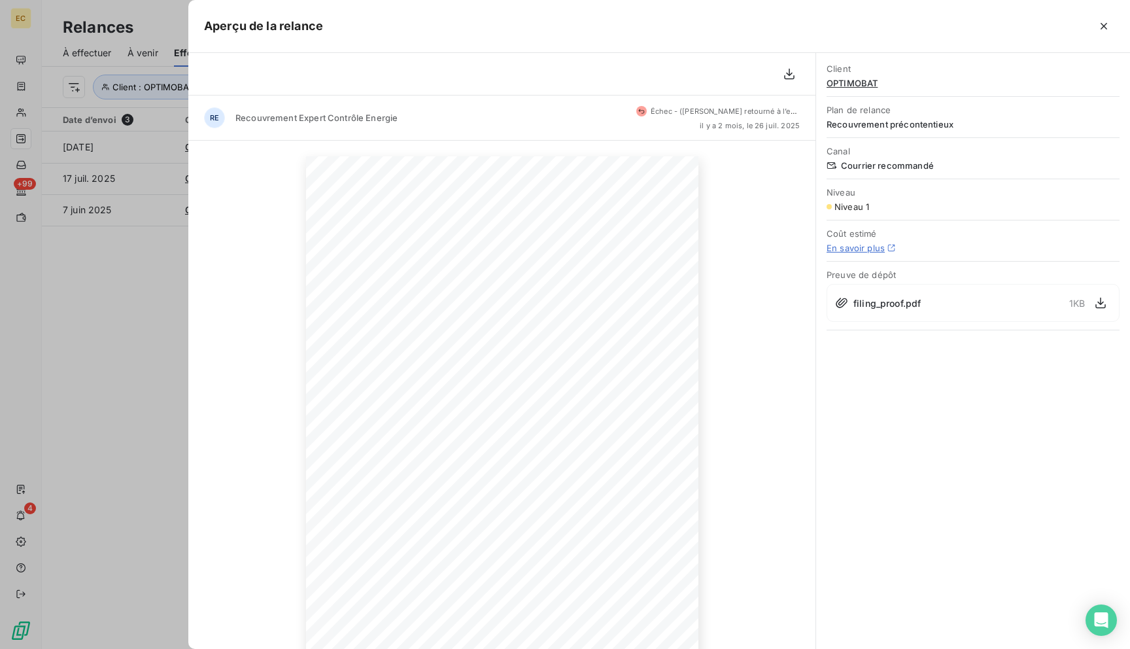
click at [114, 298] on div at bounding box center [565, 324] width 1130 height 649
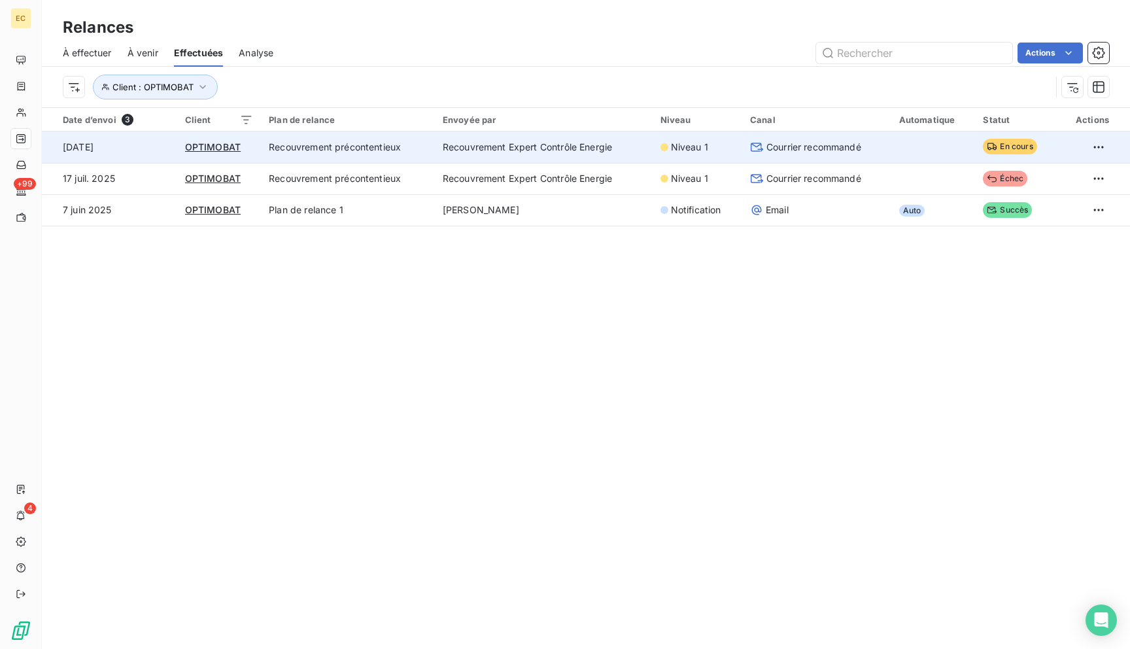
click at [692, 160] on td "Niveau 1" at bounding box center [698, 146] width 90 height 31
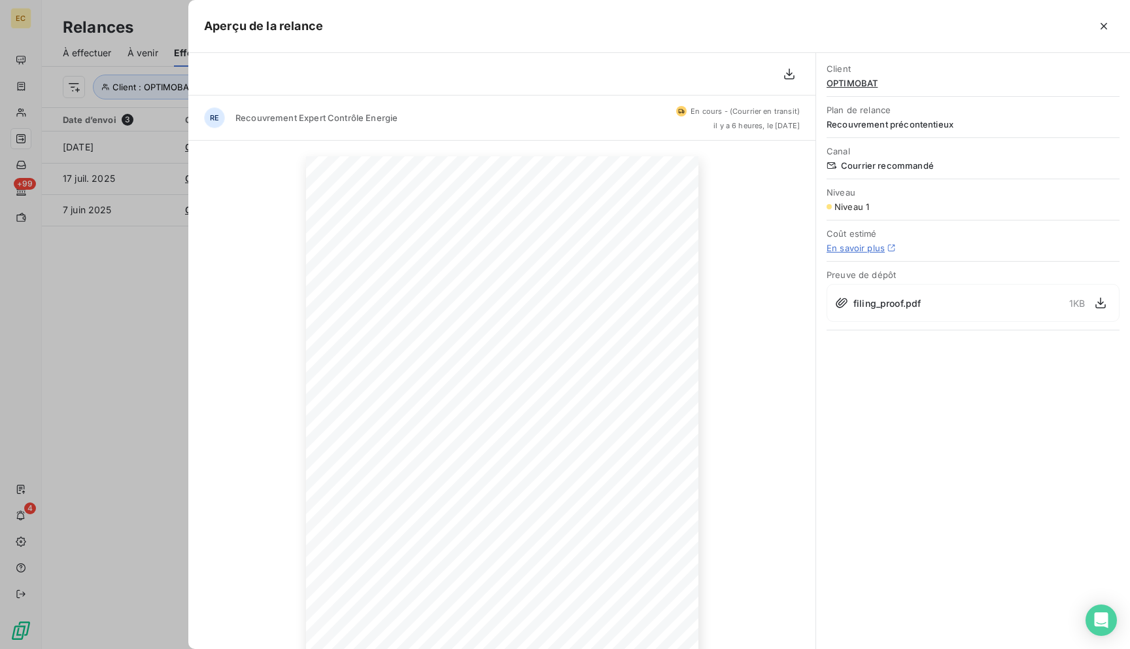
click at [175, 402] on div at bounding box center [565, 324] width 1130 height 649
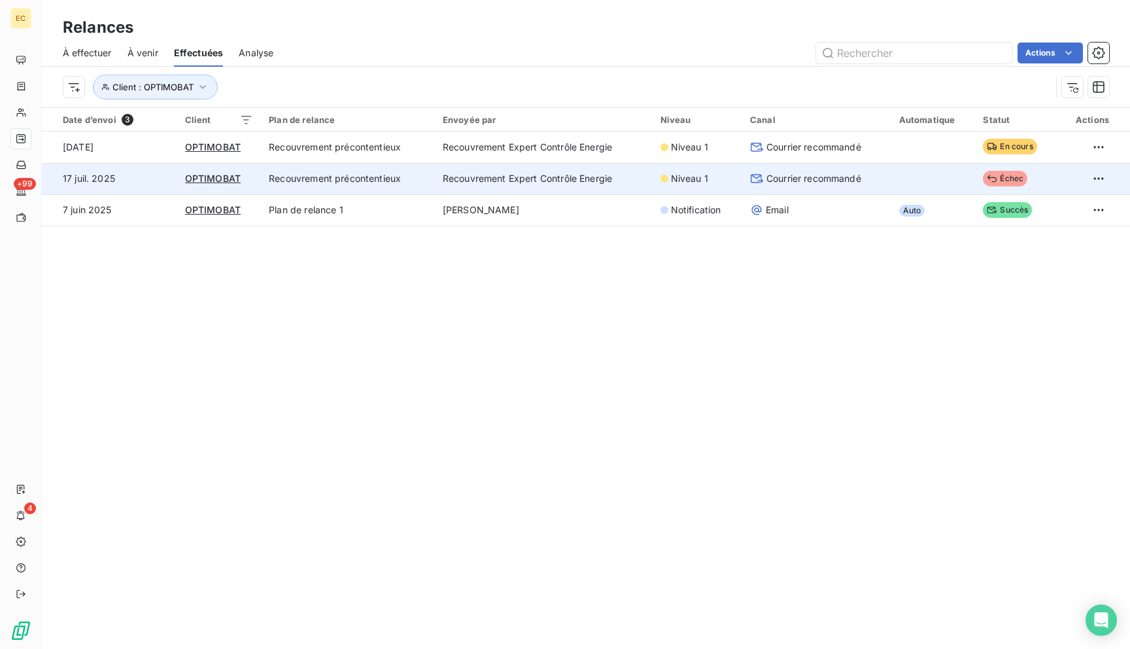
click at [719, 180] on div "Niveau 1" at bounding box center [697, 178] width 74 height 13
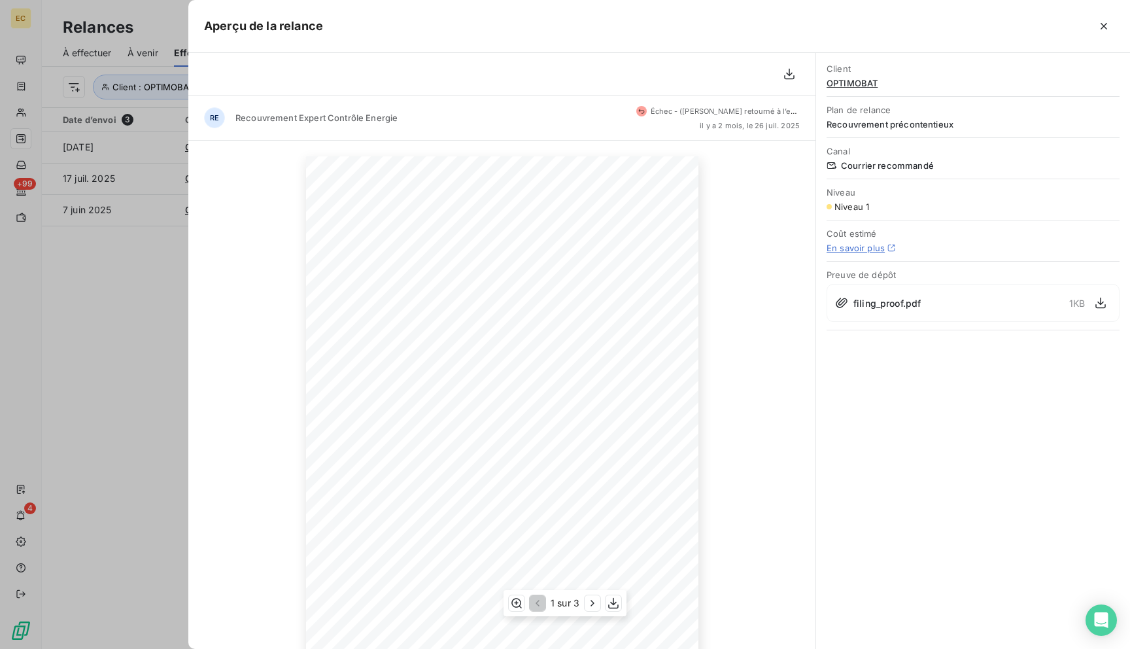
scroll to position [78, 0]
click at [169, 451] on div at bounding box center [565, 324] width 1130 height 649
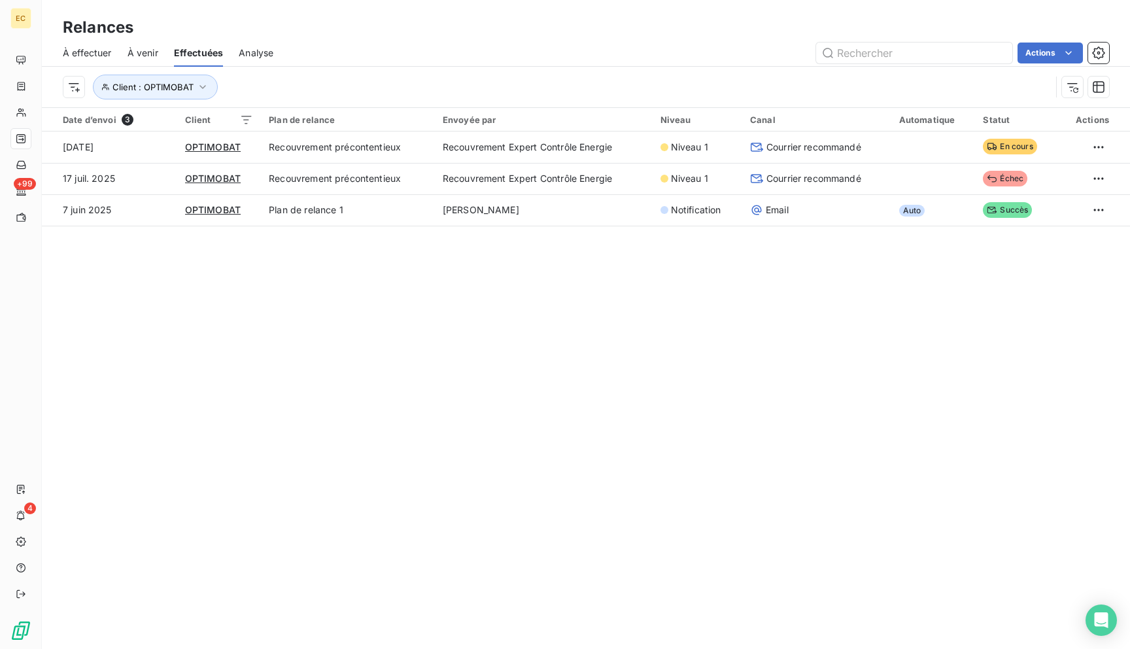
click at [464, 74] on div "Client : OPTIMOBAT" at bounding box center [586, 87] width 1046 height 41
click at [330, 48] on div "Actions" at bounding box center [699, 53] width 820 height 21
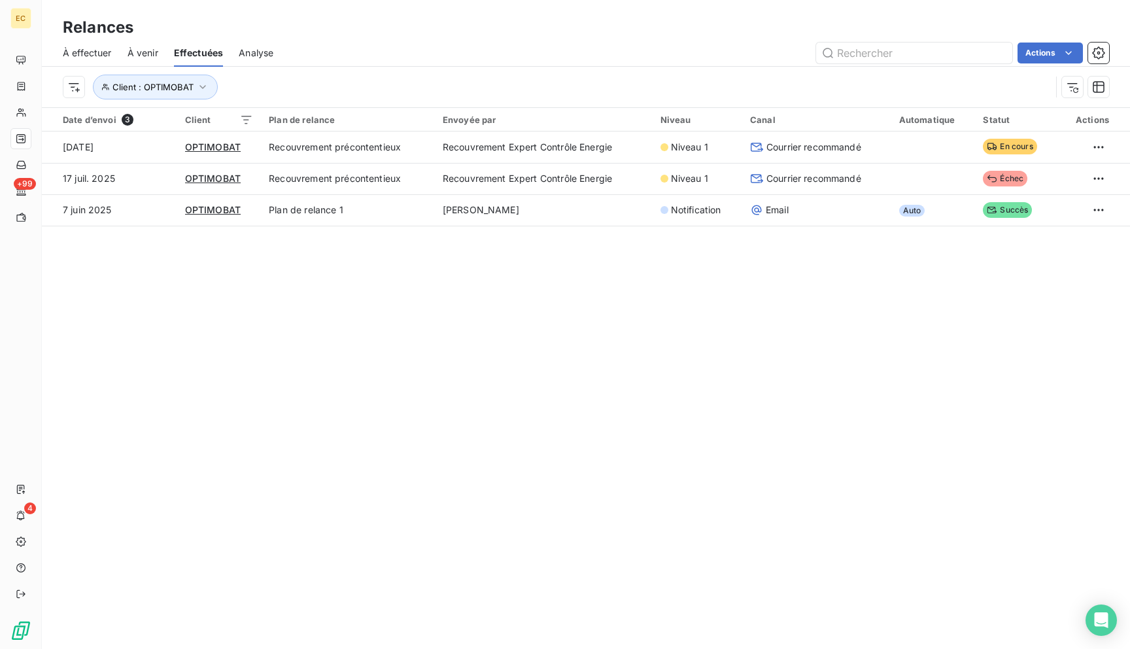
click at [613, 57] on div "Actions" at bounding box center [699, 53] width 820 height 21
click at [615, 23] on div "Relances" at bounding box center [586, 28] width 1088 height 24
click at [600, 60] on div "Actions" at bounding box center [699, 53] width 820 height 21
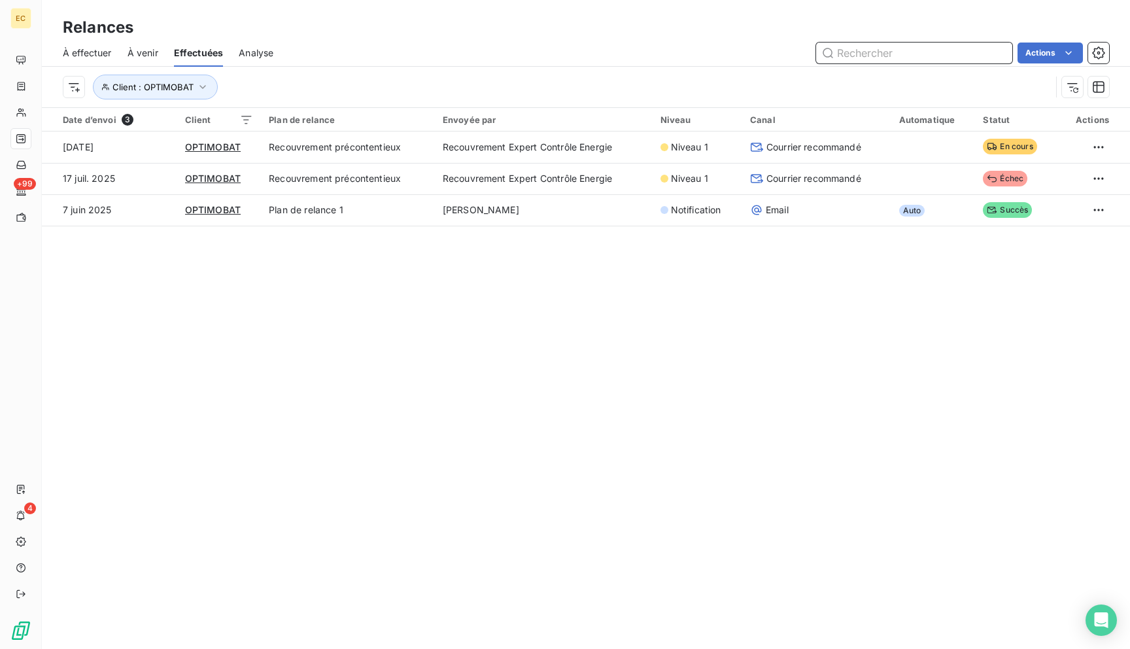
click at [860, 57] on input "text" at bounding box center [914, 53] width 196 height 21
click at [744, 56] on div "Actions" at bounding box center [699, 53] width 820 height 21
click at [733, 55] on div "Actions" at bounding box center [699, 53] width 820 height 21
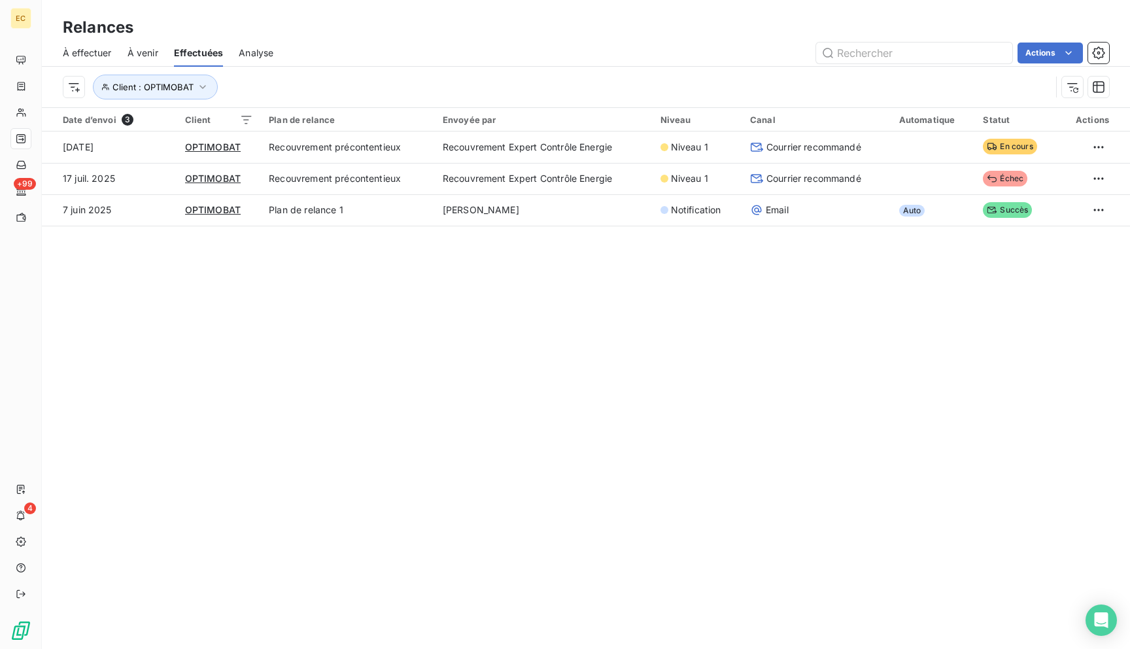
click at [692, 374] on div "Relances À effectuer À venir Effectuées Analyse Actions Client : OPTIMOBAT Date…" at bounding box center [586, 324] width 1088 height 649
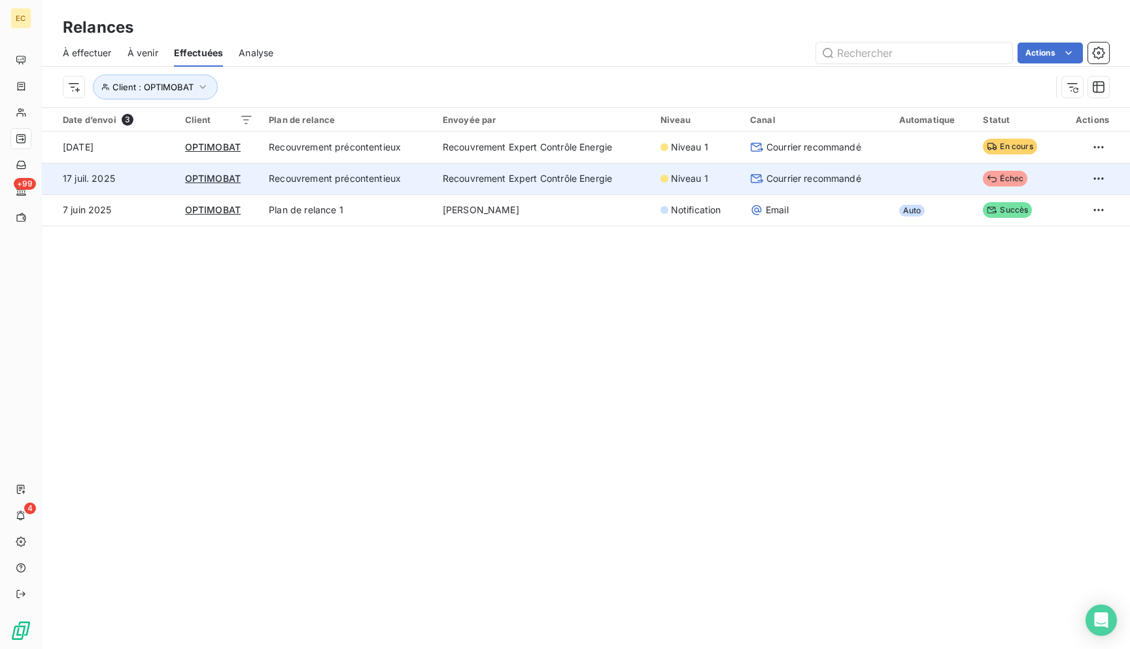
click at [486, 184] on td "Recouvrement Expert Contrôle Energie" at bounding box center [544, 178] width 218 height 31
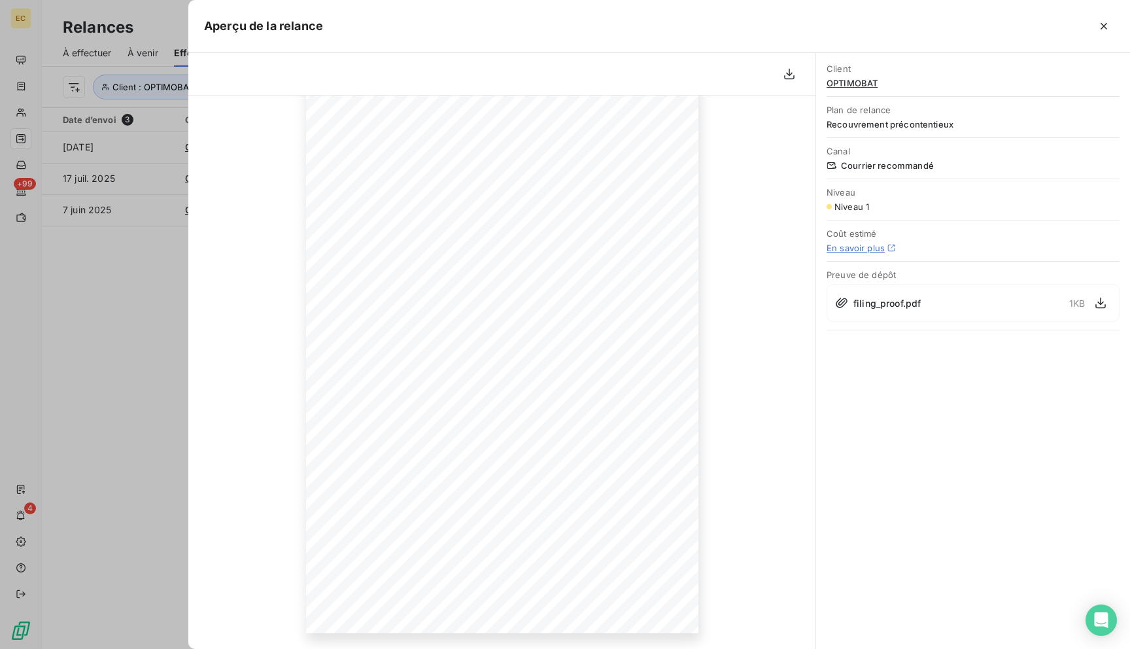
click at [148, 335] on div at bounding box center [565, 324] width 1130 height 649
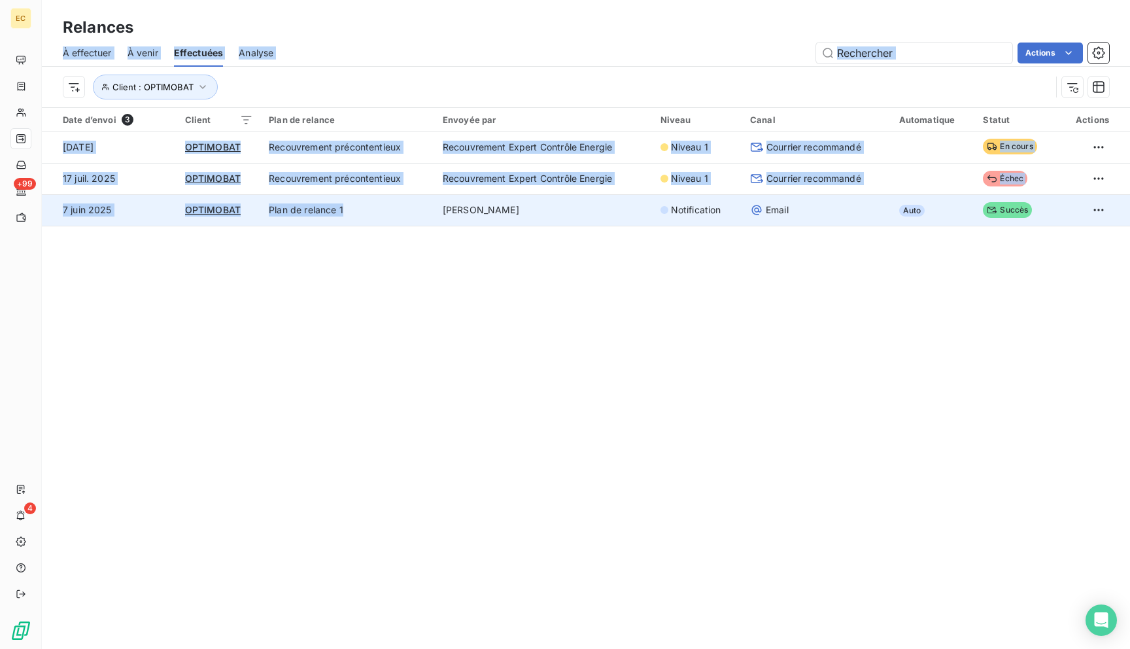
drag, startPoint x: 391, startPoint y: 32, endPoint x: 390, endPoint y: 217, distance: 185.0
click at [391, 216] on div "Relances À effectuer À venir Effectuées Analyse Actions Client : OPTIMOBAT Date…" at bounding box center [586, 324] width 1088 height 649
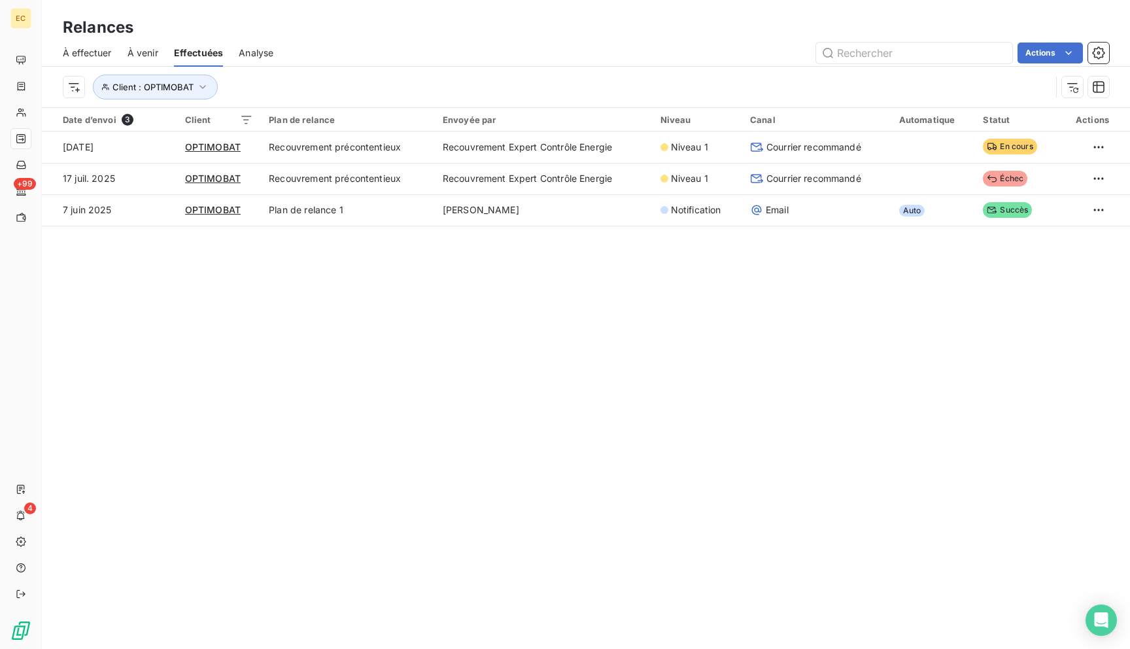
click at [369, 389] on div "Relances À effectuer À venir Effectuées Analyse Actions Client : OPTIMOBAT Date…" at bounding box center [586, 324] width 1088 height 649
click at [207, 86] on icon "button" at bounding box center [202, 86] width 13 height 13
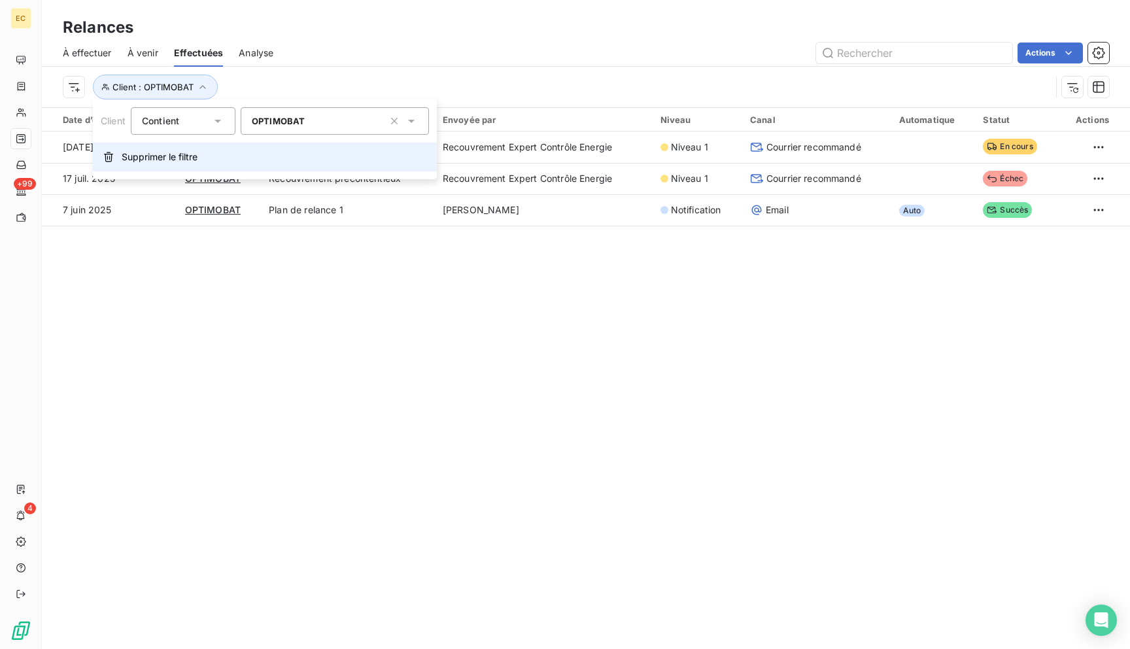
click at [181, 152] on span "Supprimer le filtre" at bounding box center [160, 156] width 76 height 13
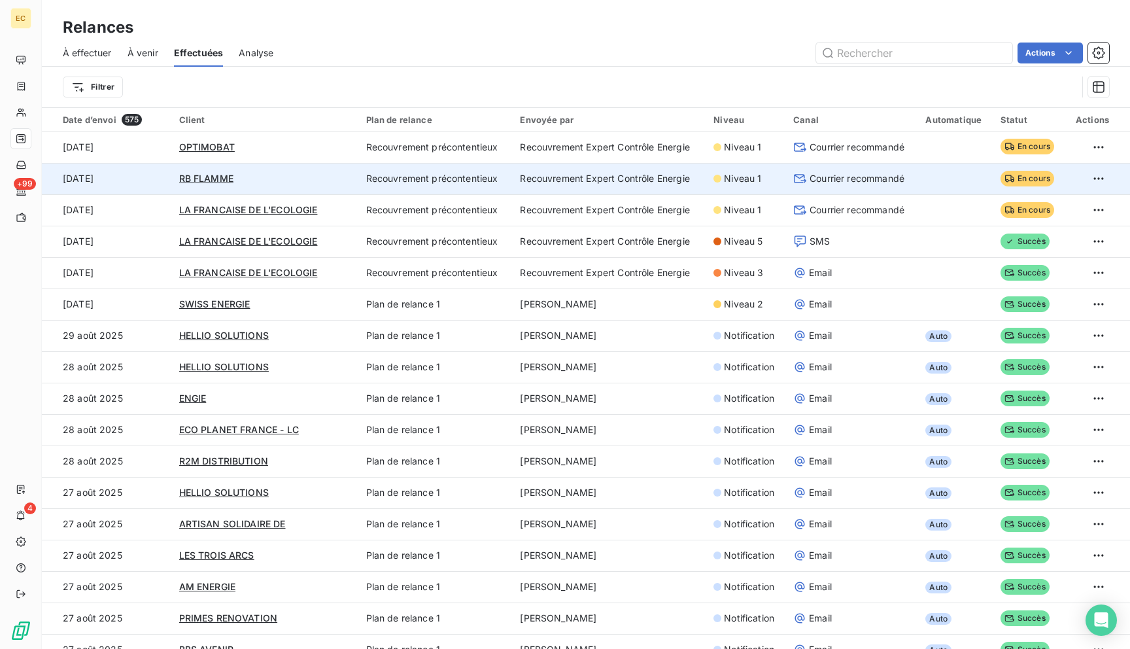
click at [286, 184] on div "RB FLAMME" at bounding box center [264, 178] width 171 height 13
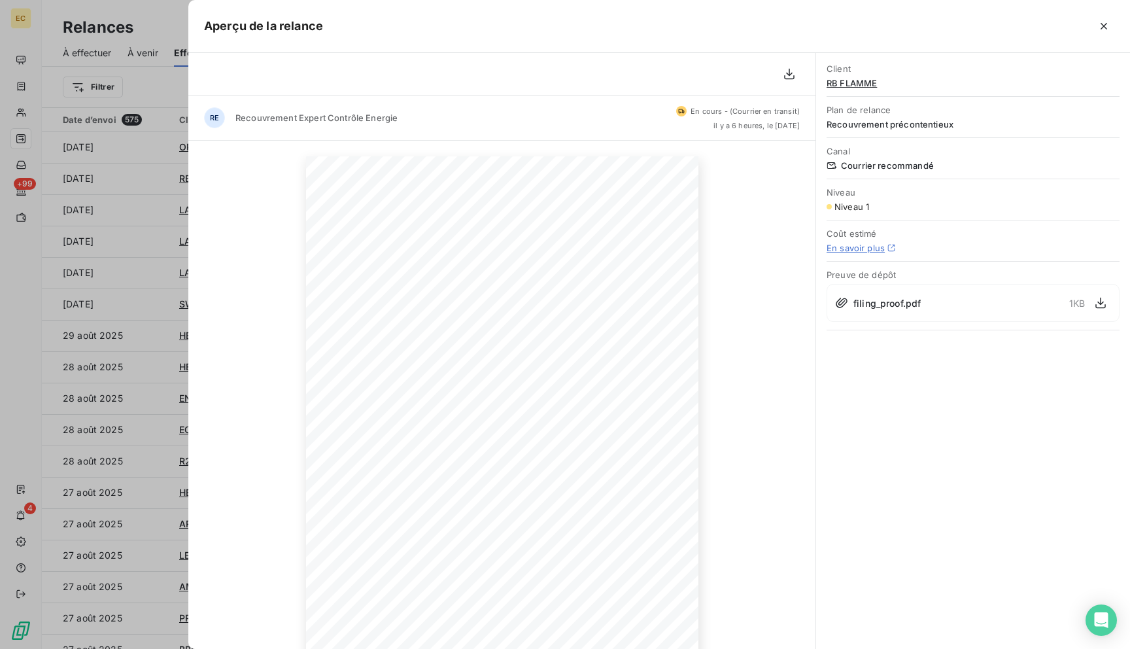
click at [85, 311] on div at bounding box center [565, 324] width 1130 height 649
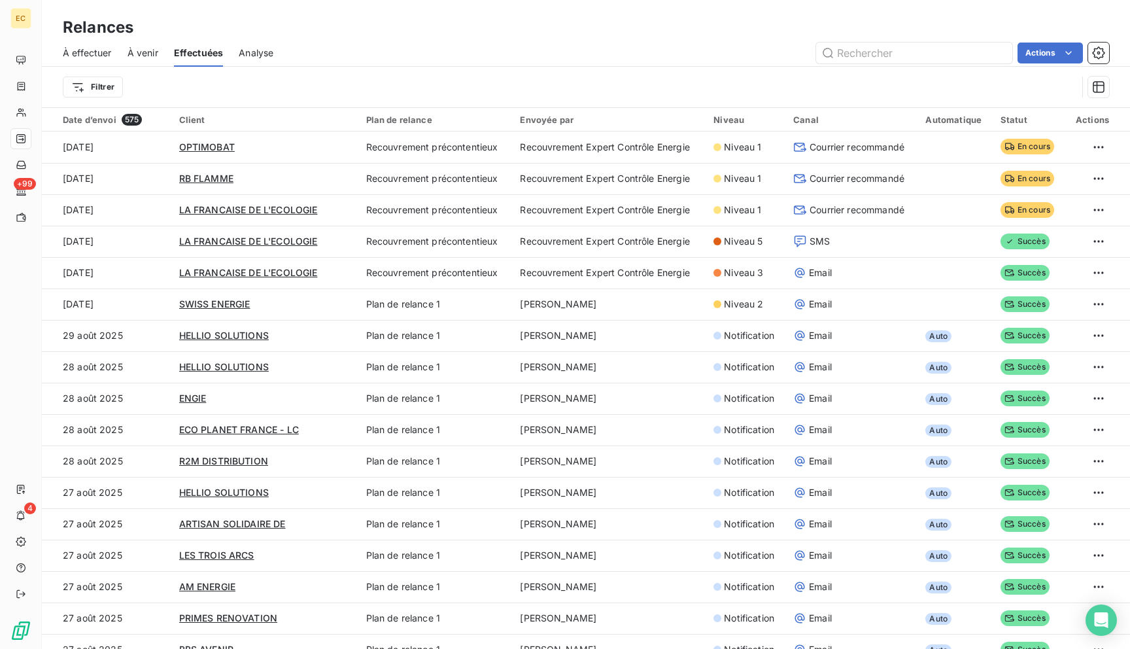
click at [111, 72] on div "Filtrer" at bounding box center [586, 87] width 1046 height 41
click at [111, 86] on html "EC +99 4 Relances À effectuer À venir Effectuées Analyse Actions Filtrer Date d…" at bounding box center [565, 324] width 1130 height 649
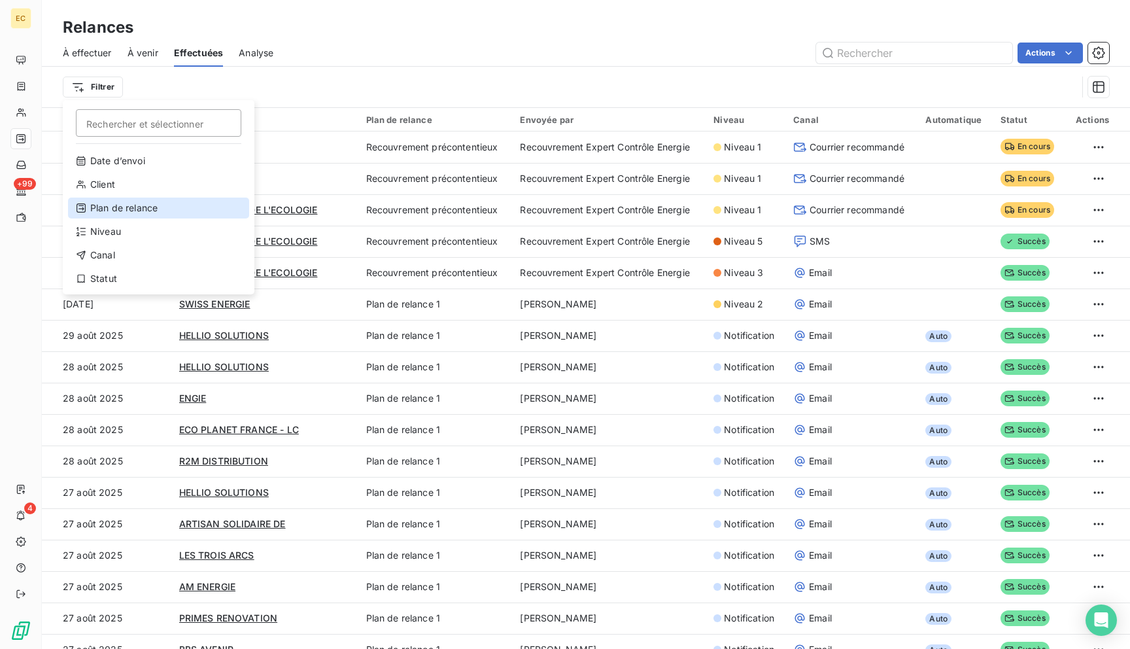
click at [150, 213] on div "Plan de relance" at bounding box center [158, 207] width 181 height 21
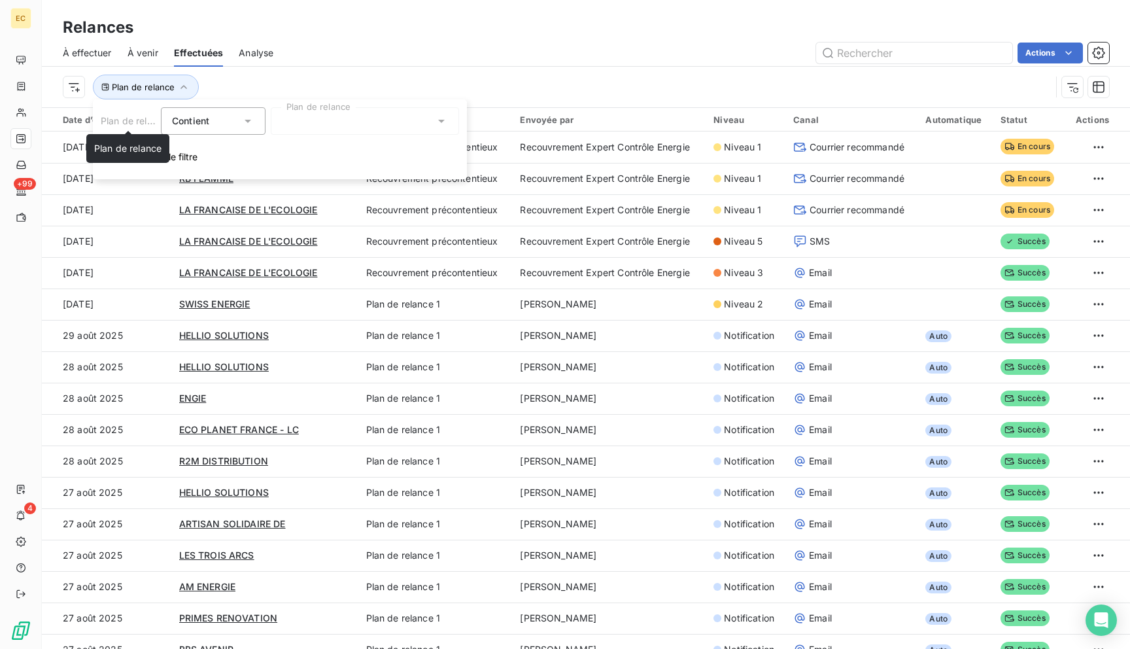
click at [130, 153] on span "Plan de relance" at bounding box center [127, 148] width 67 height 11
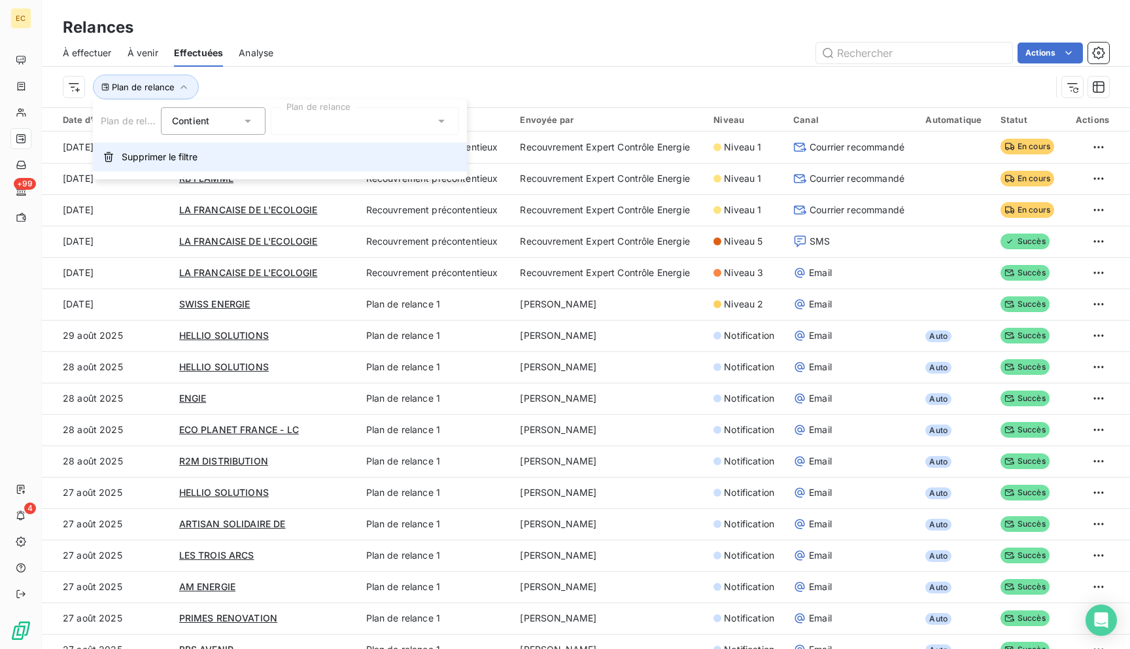
click at [112, 155] on icon "button" at bounding box center [108, 157] width 10 height 10
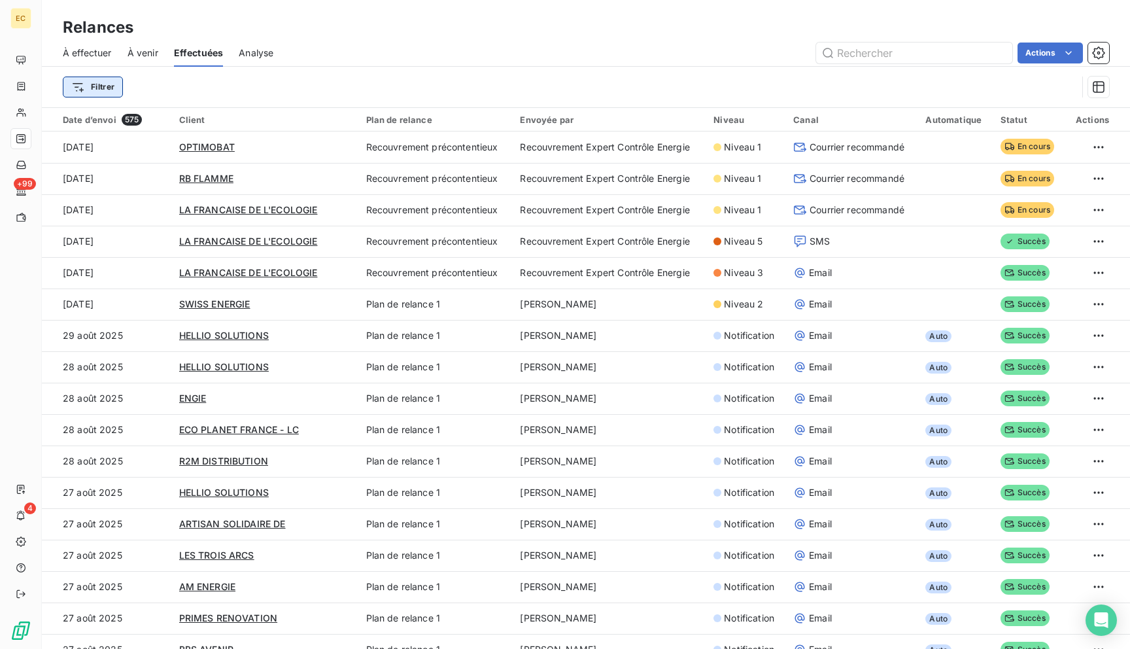
click at [97, 77] on html "EC +99 4 Relances À effectuer À venir Effectuées Analyse Actions Filtrer Date d…" at bounding box center [565, 324] width 1130 height 649
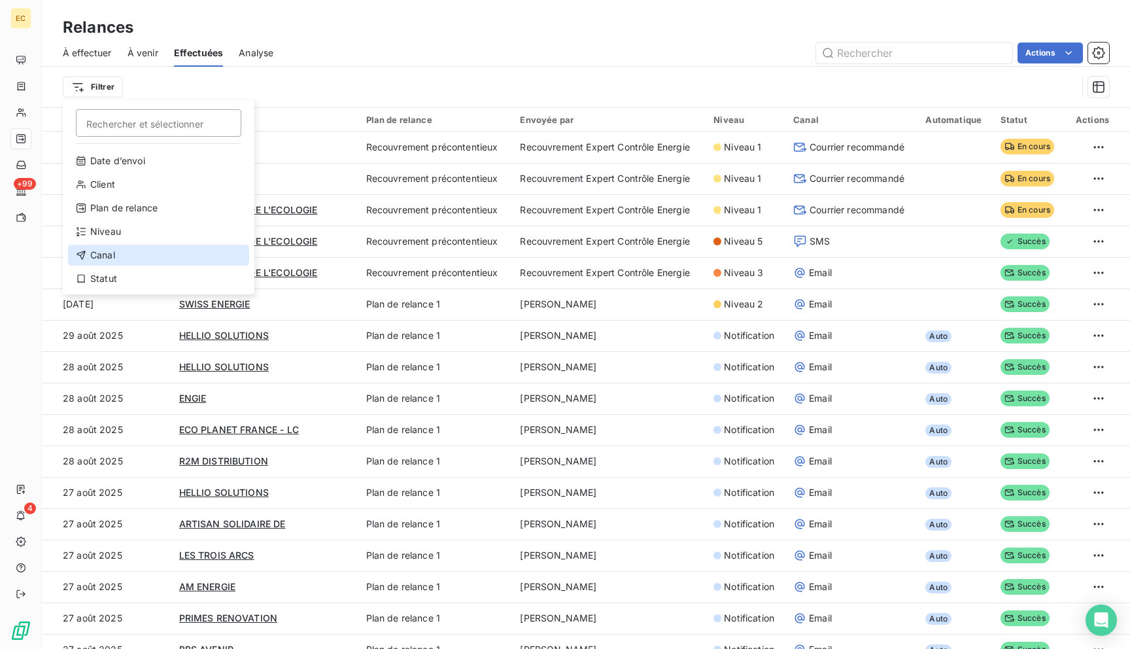
click at [133, 261] on div "Canal" at bounding box center [158, 255] width 181 height 21
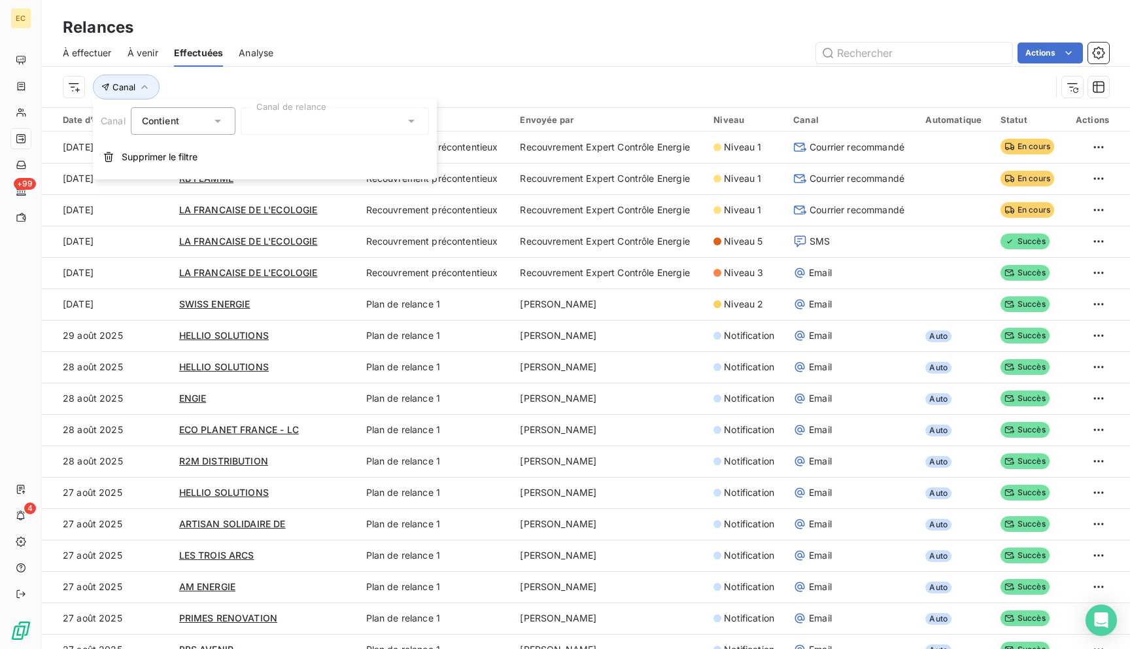
click at [343, 120] on div at bounding box center [335, 120] width 188 height 27
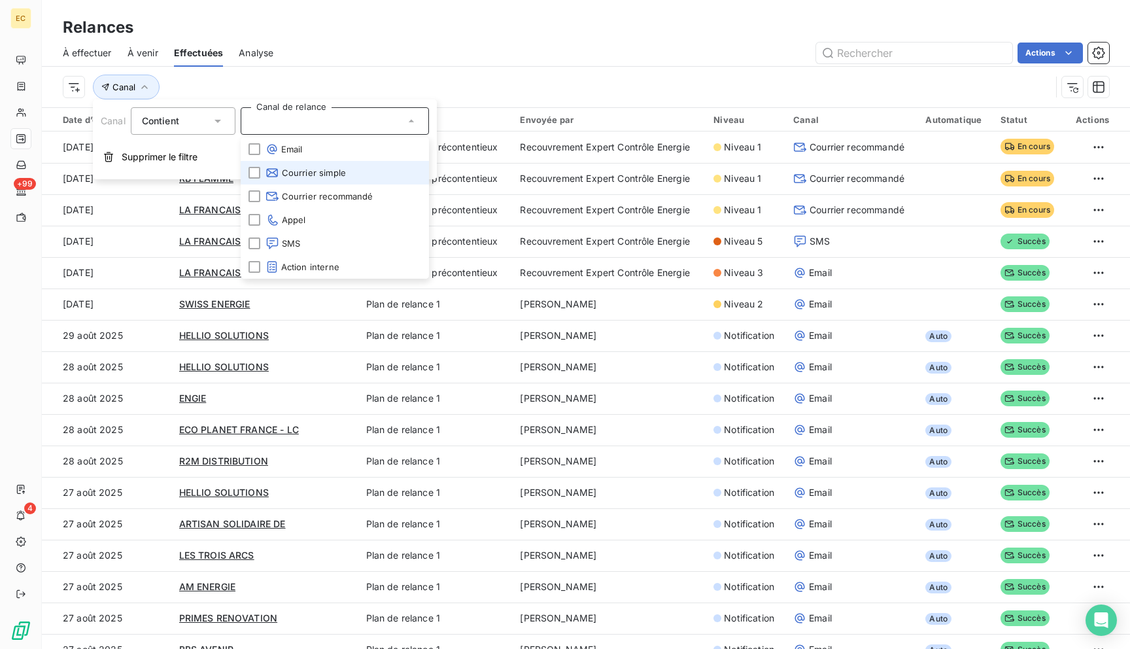
click at [296, 169] on span "Courrier simple" at bounding box center [305, 172] width 80 height 13
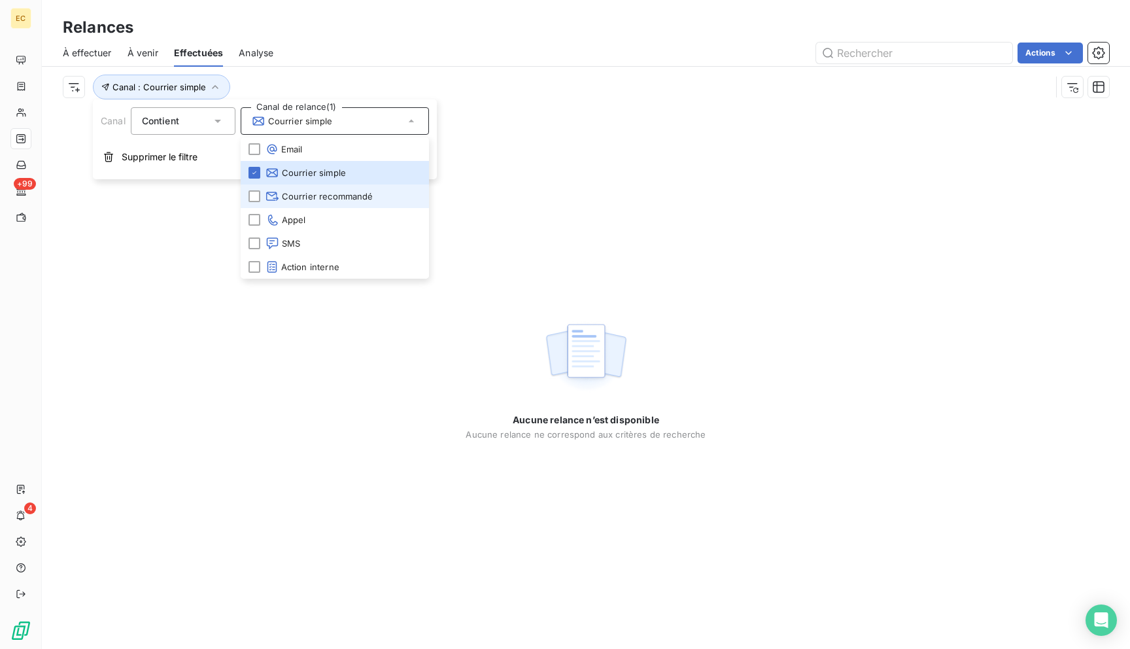
click at [288, 196] on span "Courrier recommandé" at bounding box center [319, 196] width 108 height 13
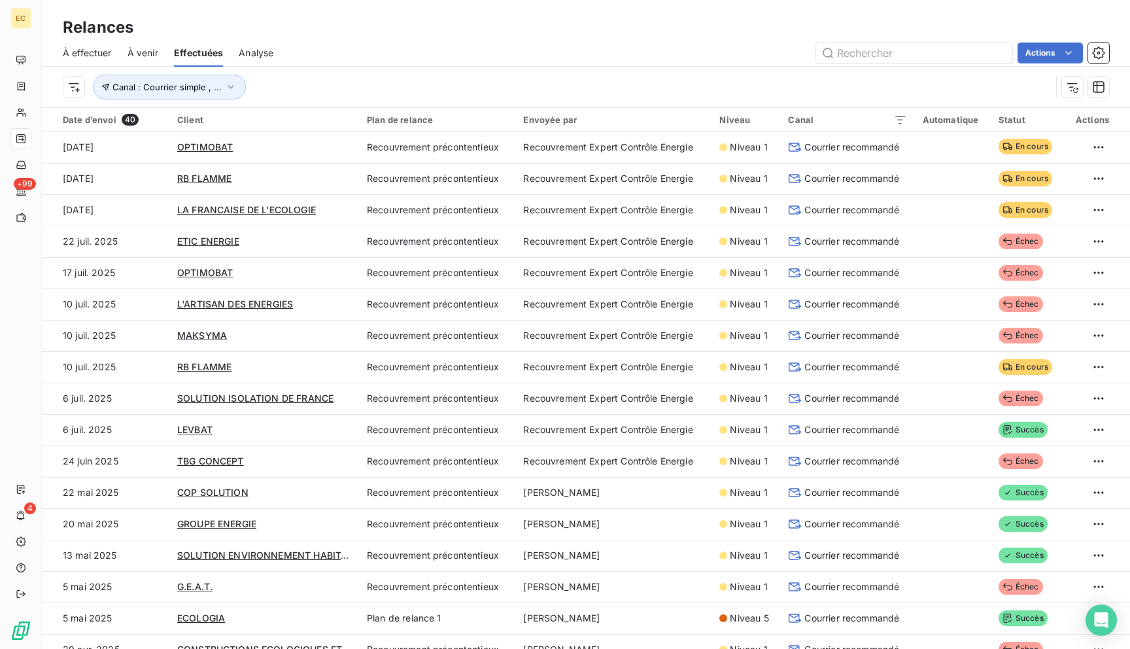
click at [522, 54] on div "Actions" at bounding box center [699, 53] width 820 height 21
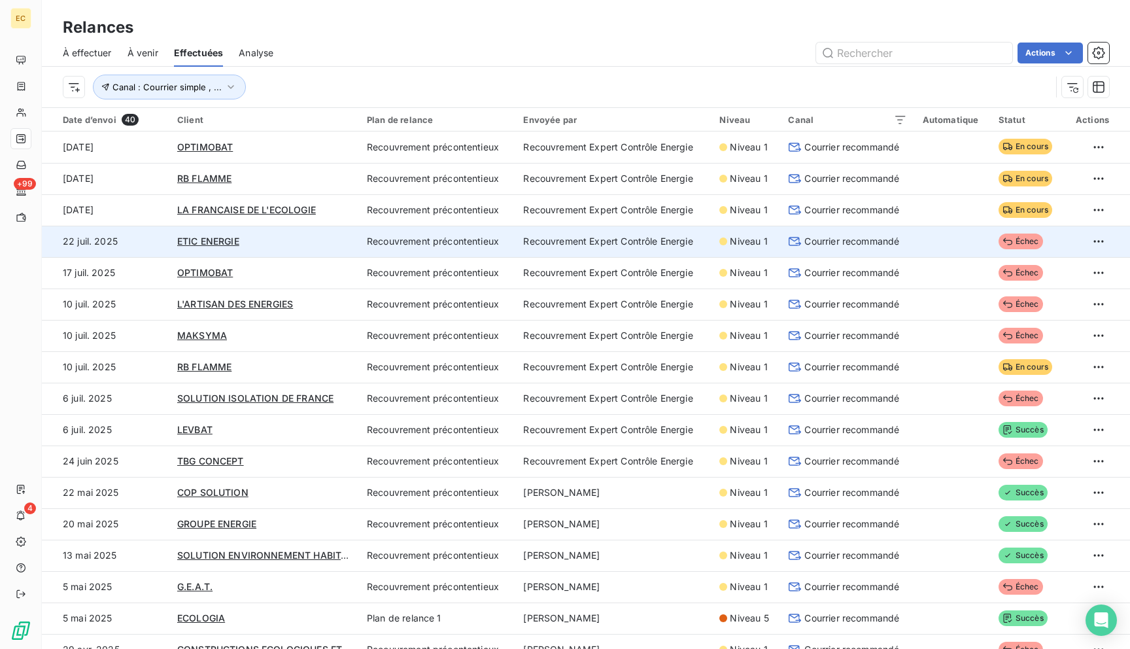
click at [452, 243] on td "Recouvrement précontentieux" at bounding box center [437, 241] width 156 height 31
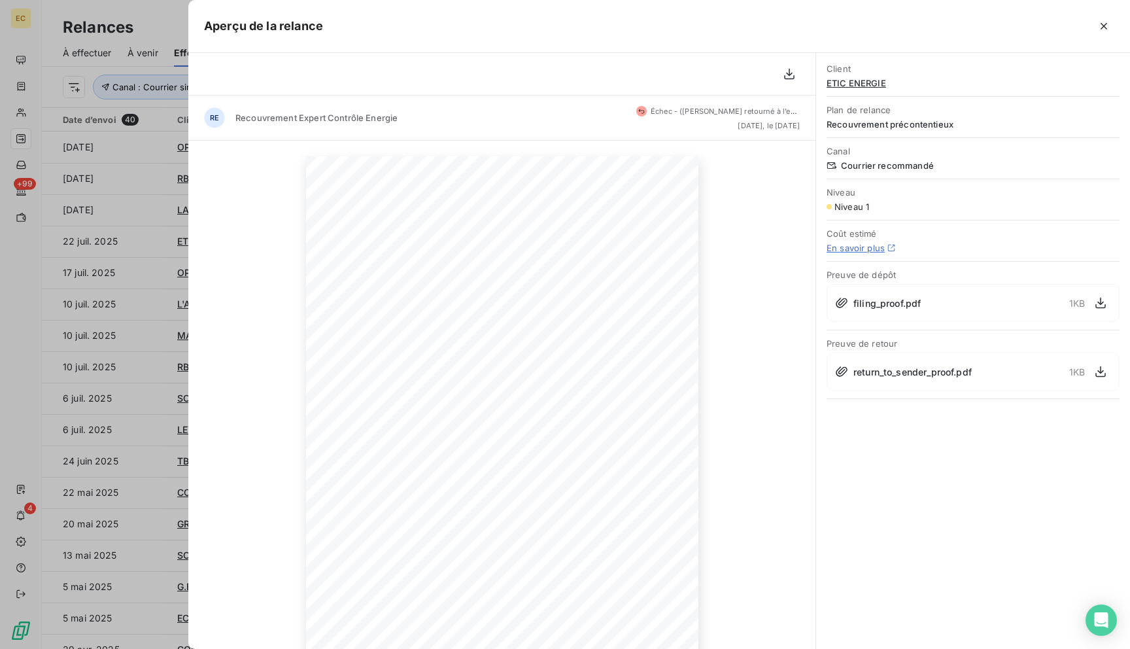
click at [133, 245] on div at bounding box center [565, 324] width 1130 height 649
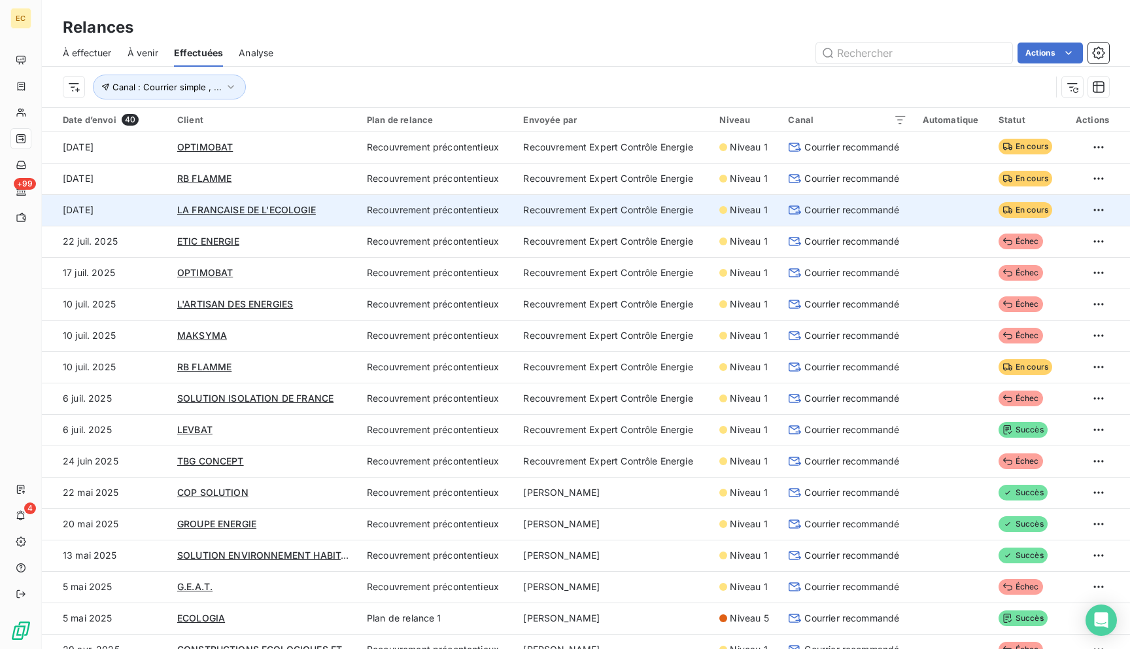
click at [131, 212] on td "[DATE]" at bounding box center [106, 209] width 128 height 31
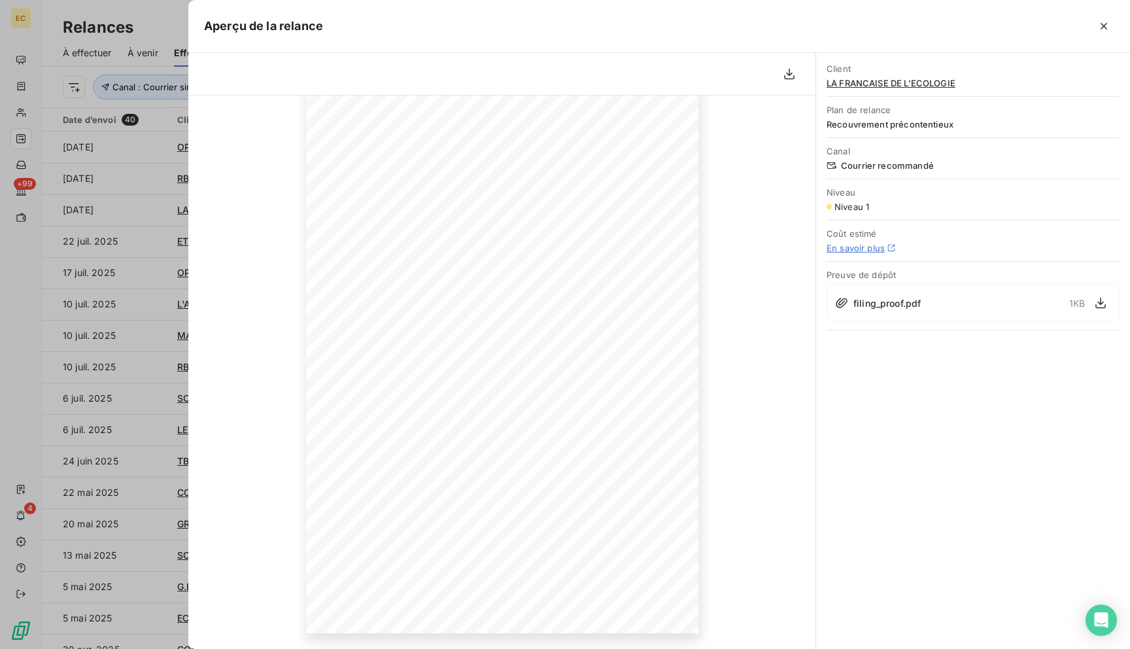
click at [88, 288] on div at bounding box center [565, 324] width 1130 height 649
